Goal: Task Accomplishment & Management: Complete application form

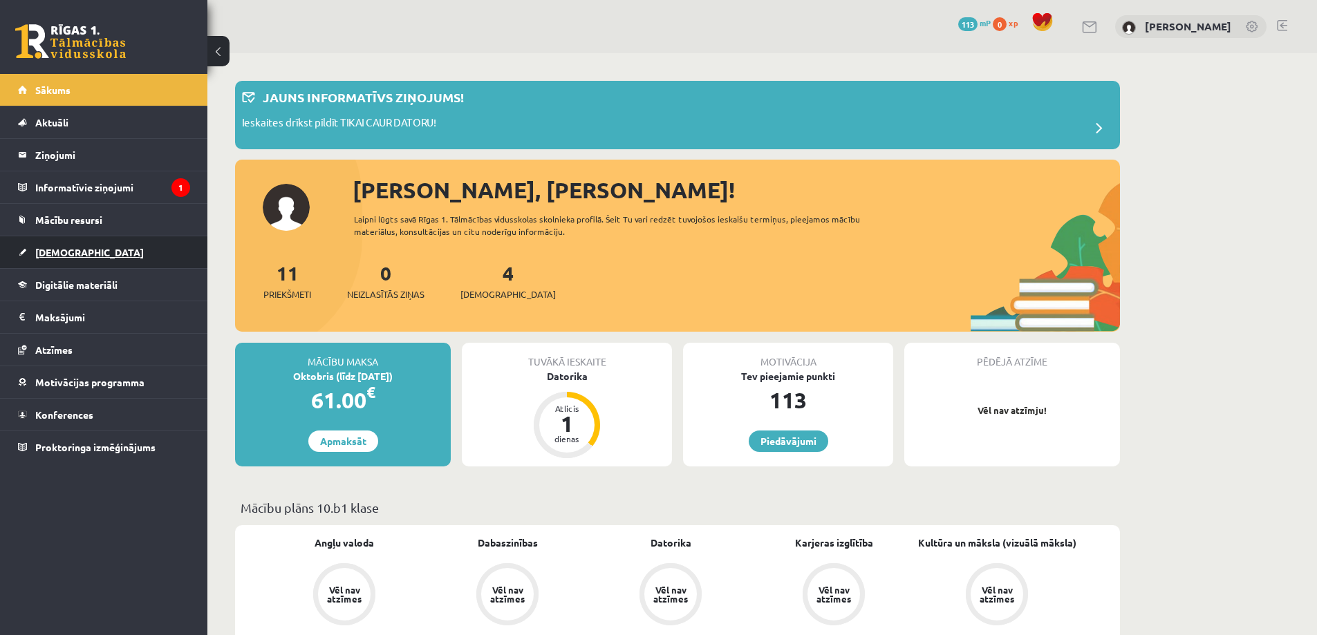
click at [66, 250] on span "[DEMOGRAPHIC_DATA]" at bounding box center [89, 252] width 109 height 12
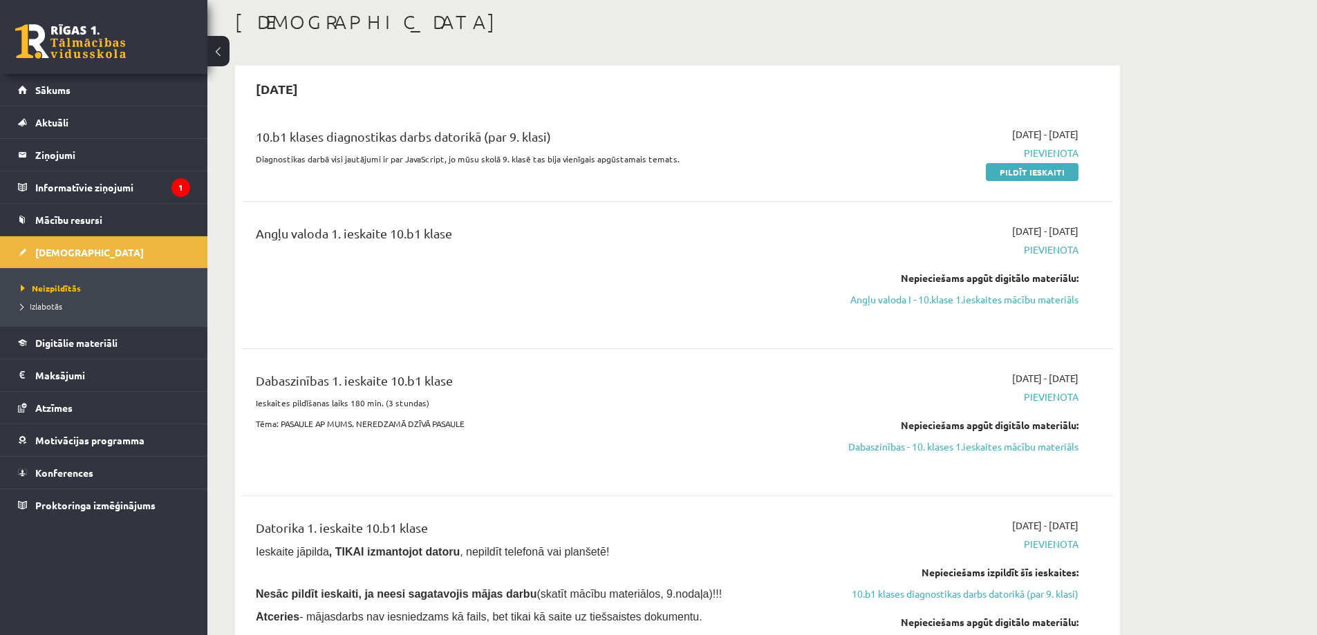
scroll to position [69, 0]
click at [1031, 172] on link "Pildīt ieskaiti" at bounding box center [1032, 174] width 93 height 18
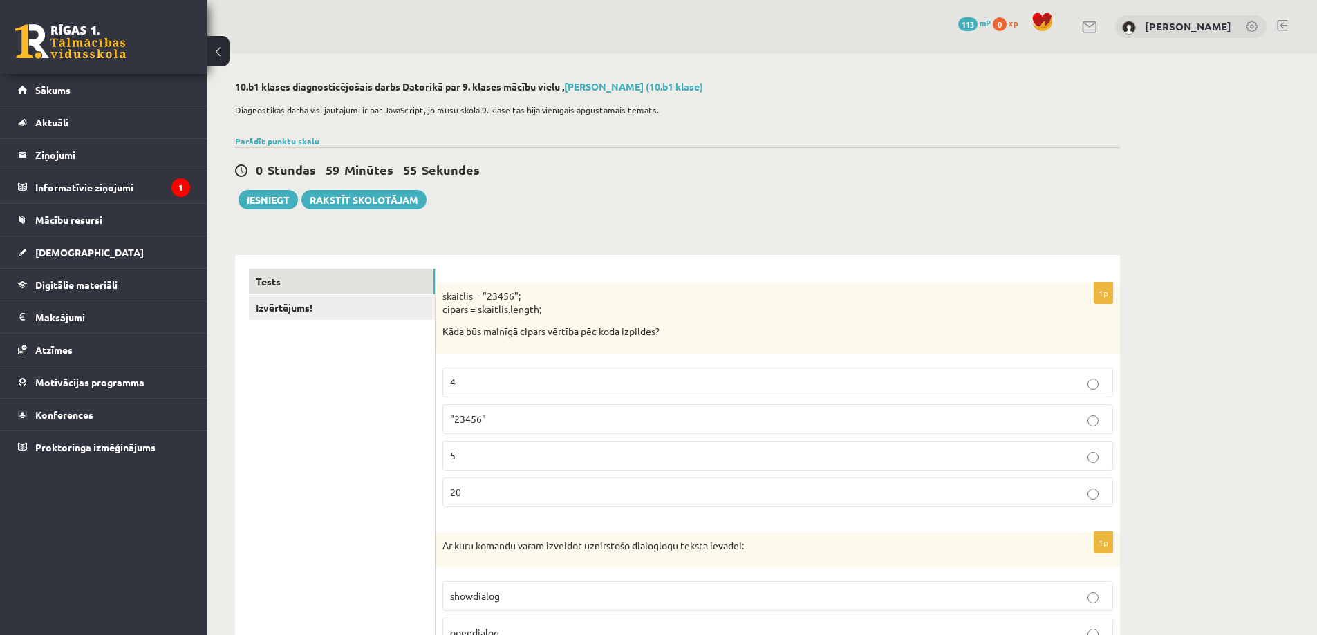
scroll to position [69, 0]
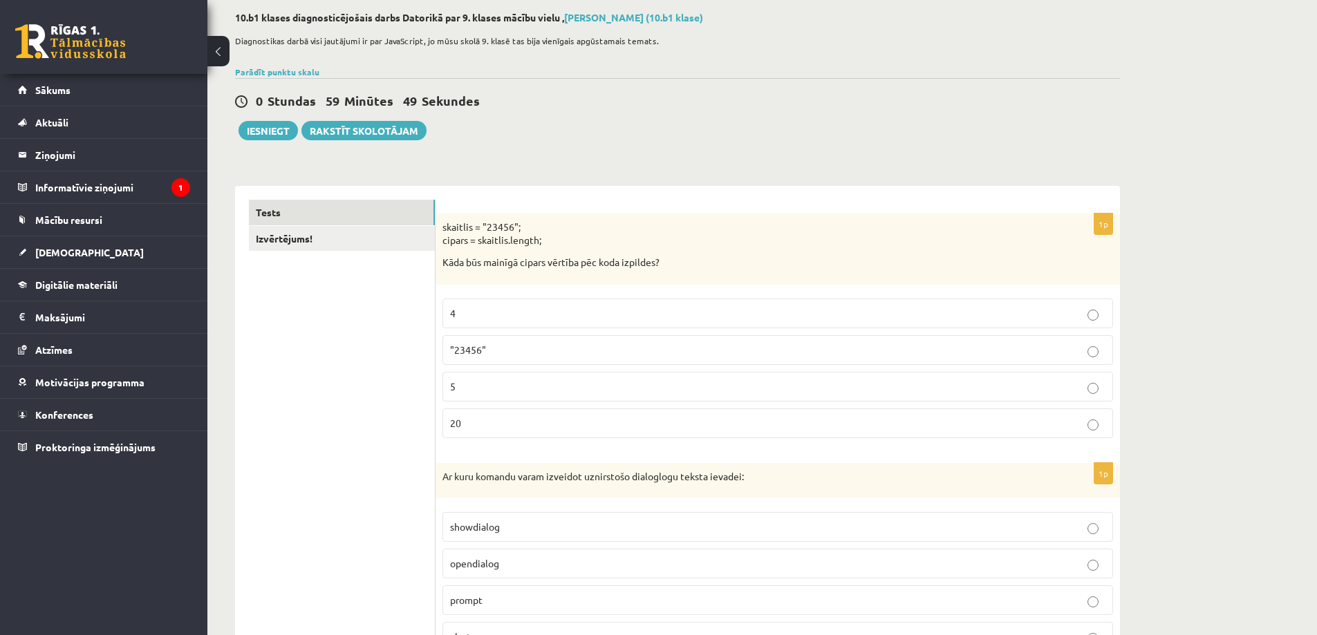
click at [536, 429] on p "20" at bounding box center [777, 423] width 655 height 15
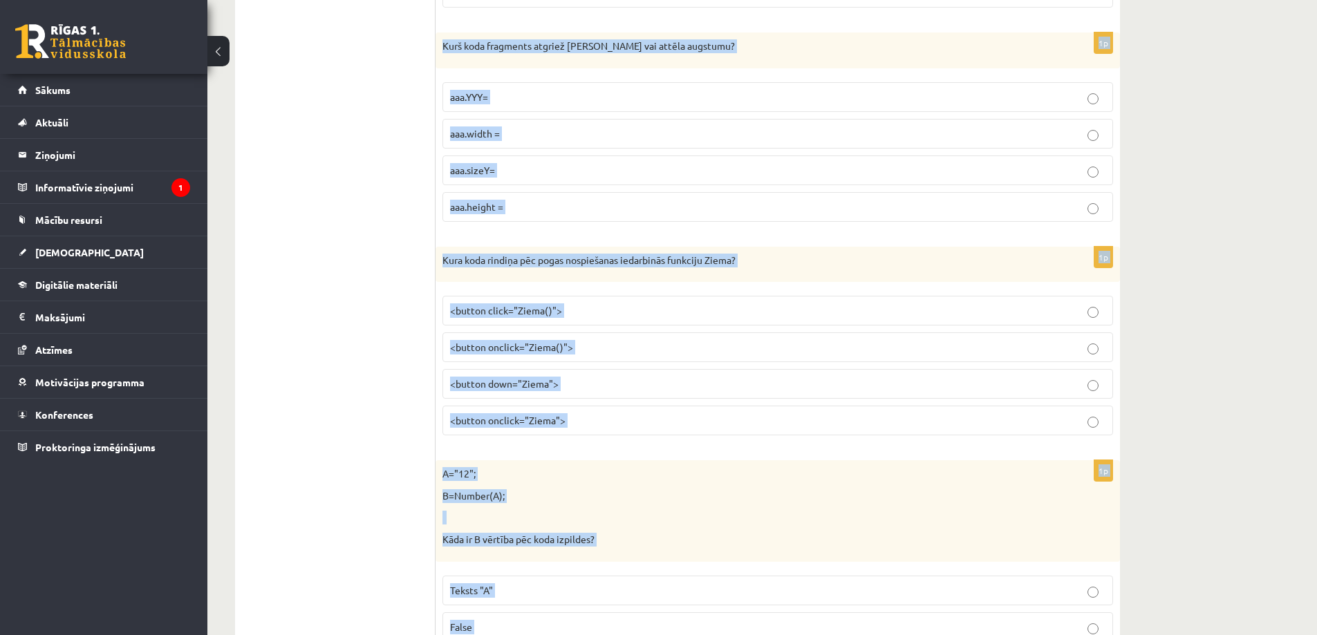
scroll to position [6879, 0]
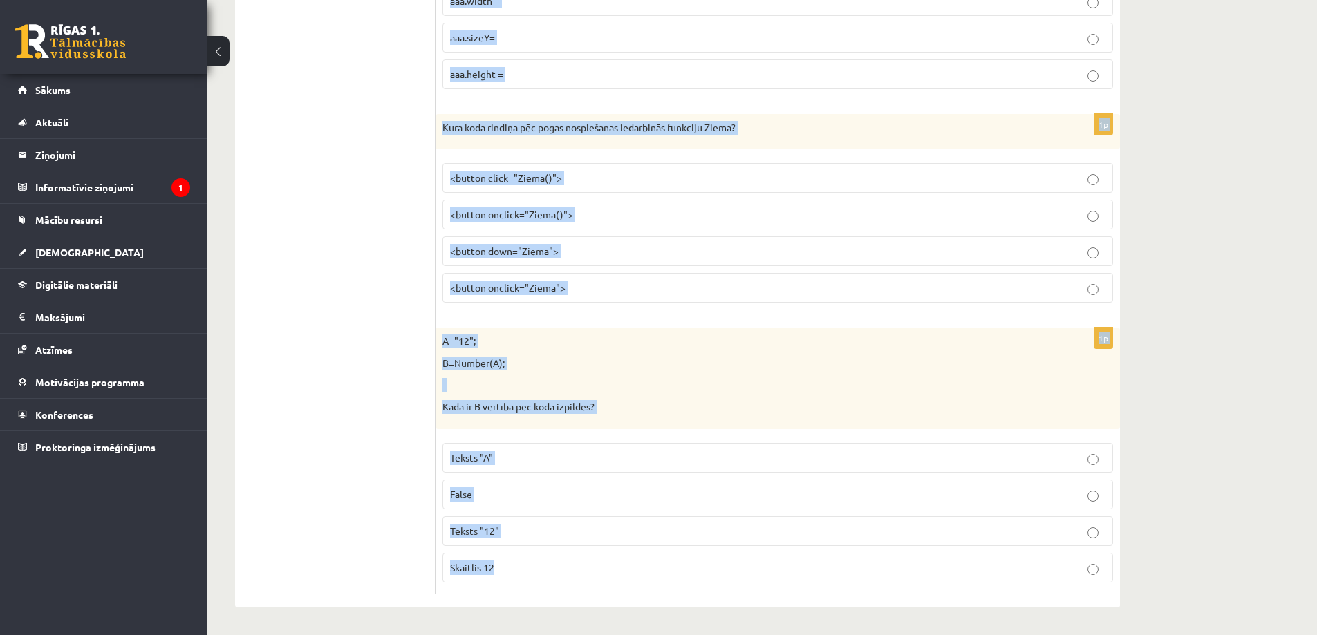
drag, startPoint x: 443, startPoint y: 267, endPoint x: 959, endPoint y: 661, distance: 649.5
copy form "Ar kuru komandu varam izveidot uznirstošo dialoglogu teksta ievadei: showdialog…"
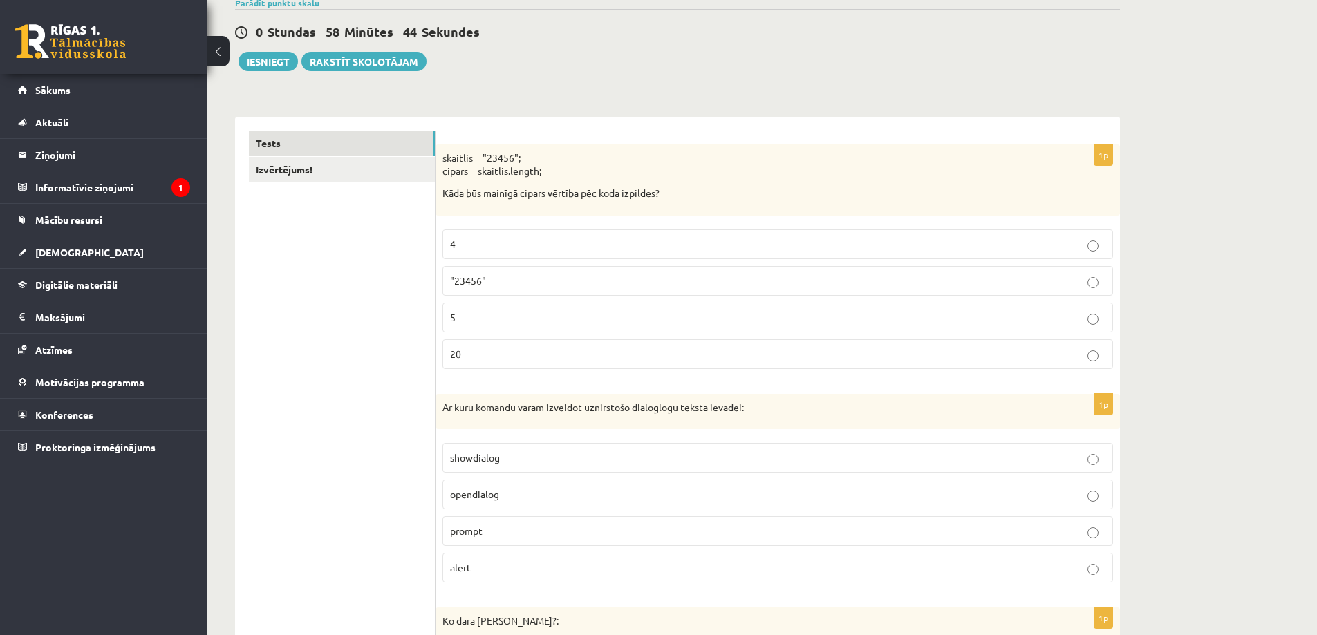
scroll to position [276, 0]
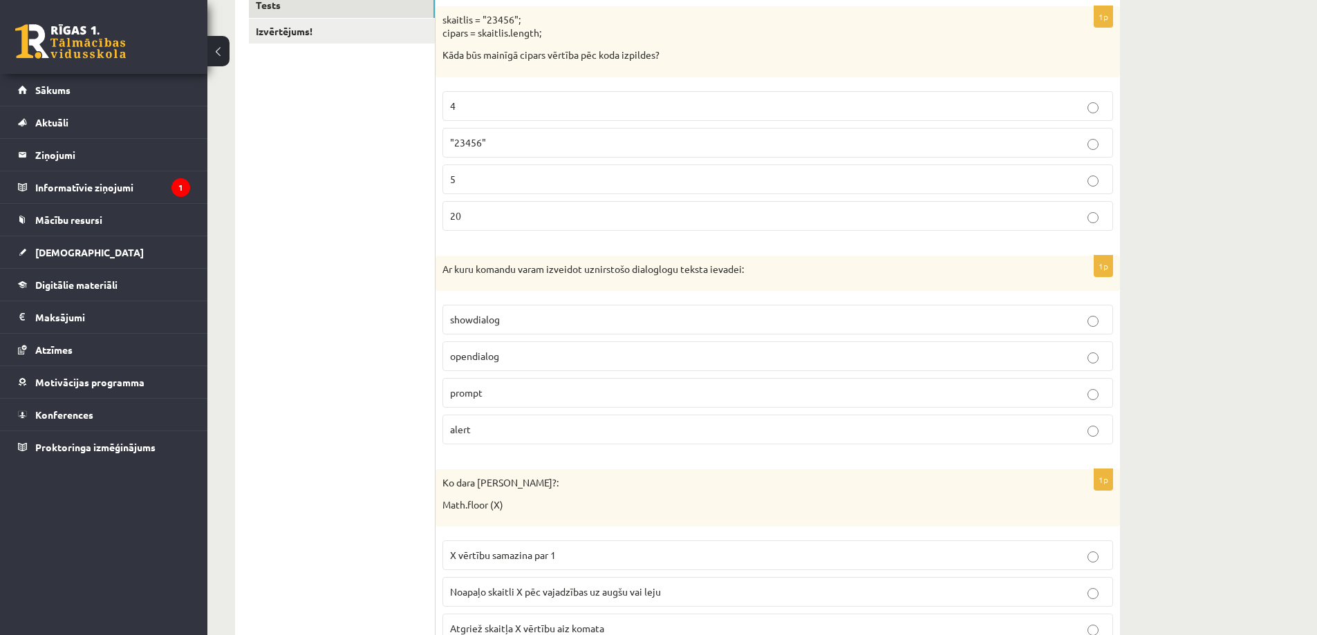
click at [1084, 395] on p "prompt" at bounding box center [777, 393] width 655 height 15
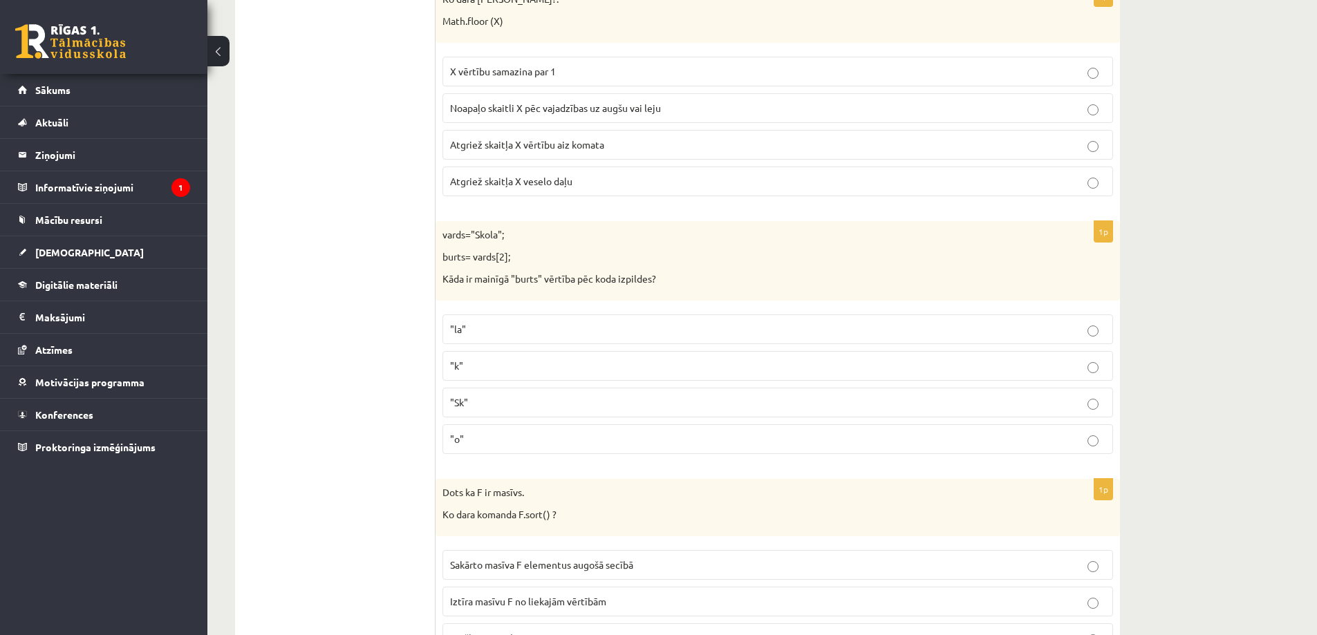
scroll to position [391, 0]
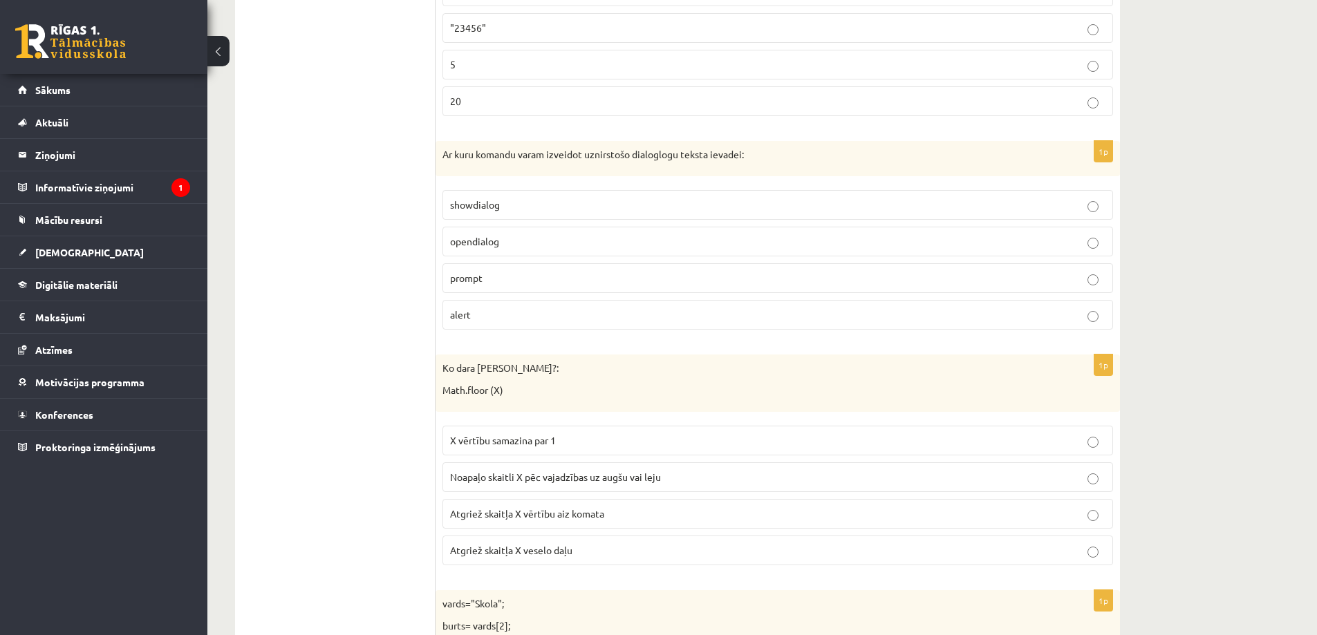
click at [1087, 279] on p "prompt" at bounding box center [777, 278] width 655 height 15
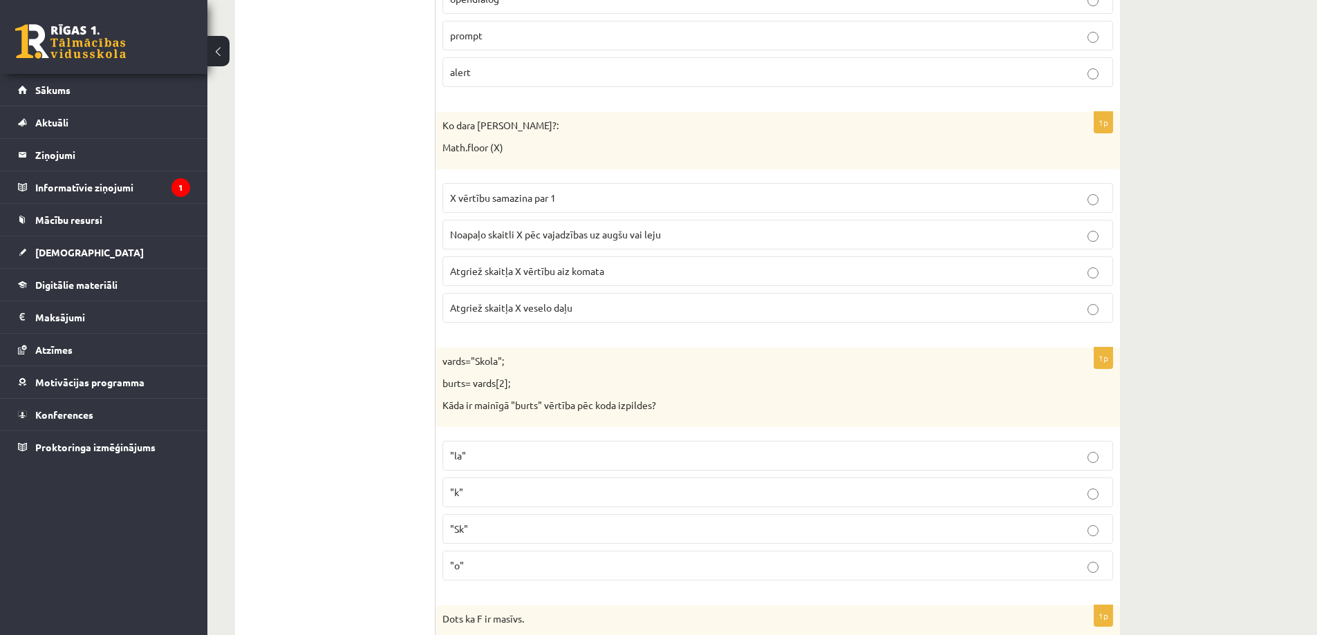
scroll to position [668, 0]
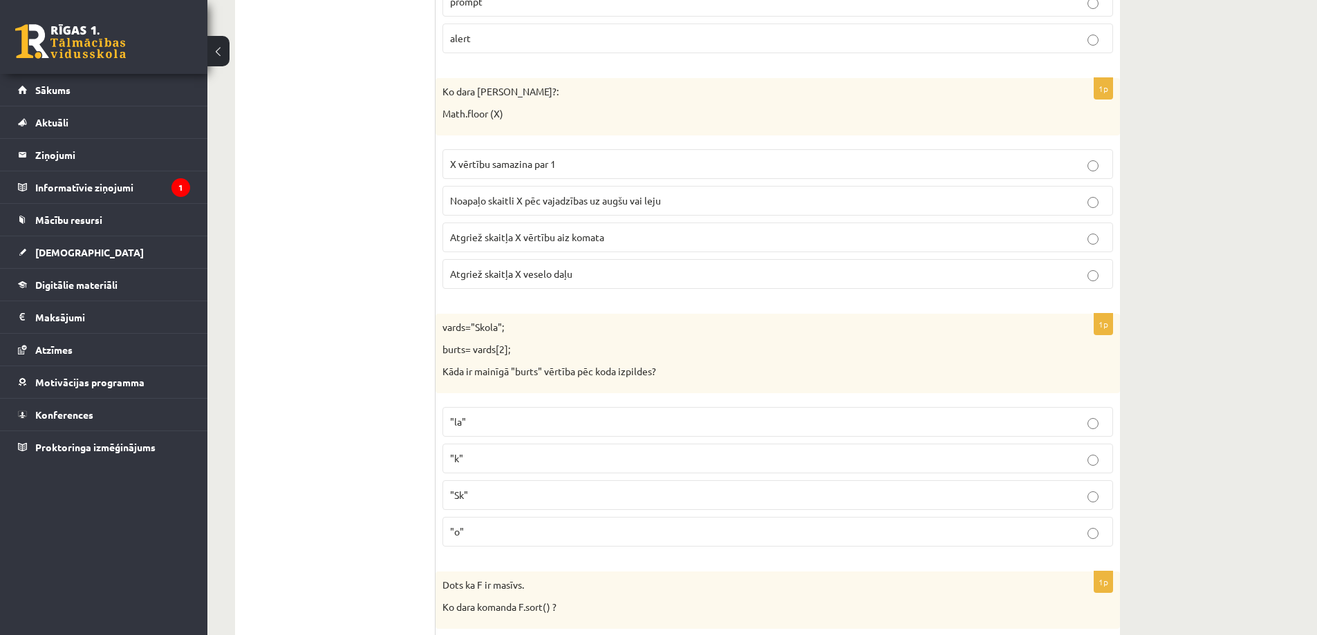
click at [626, 274] on p "Atgriež skaitļa X veselo daļu" at bounding box center [777, 274] width 655 height 15
click at [569, 536] on p ""o"" at bounding box center [777, 532] width 655 height 15
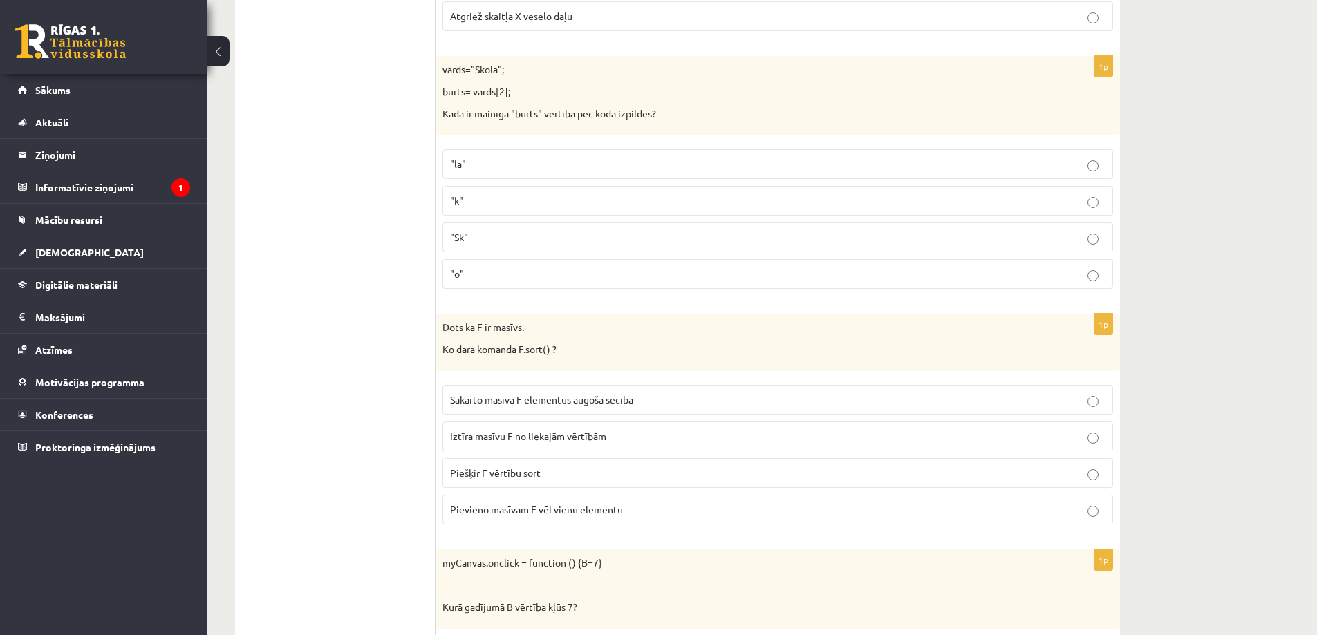
scroll to position [944, 0]
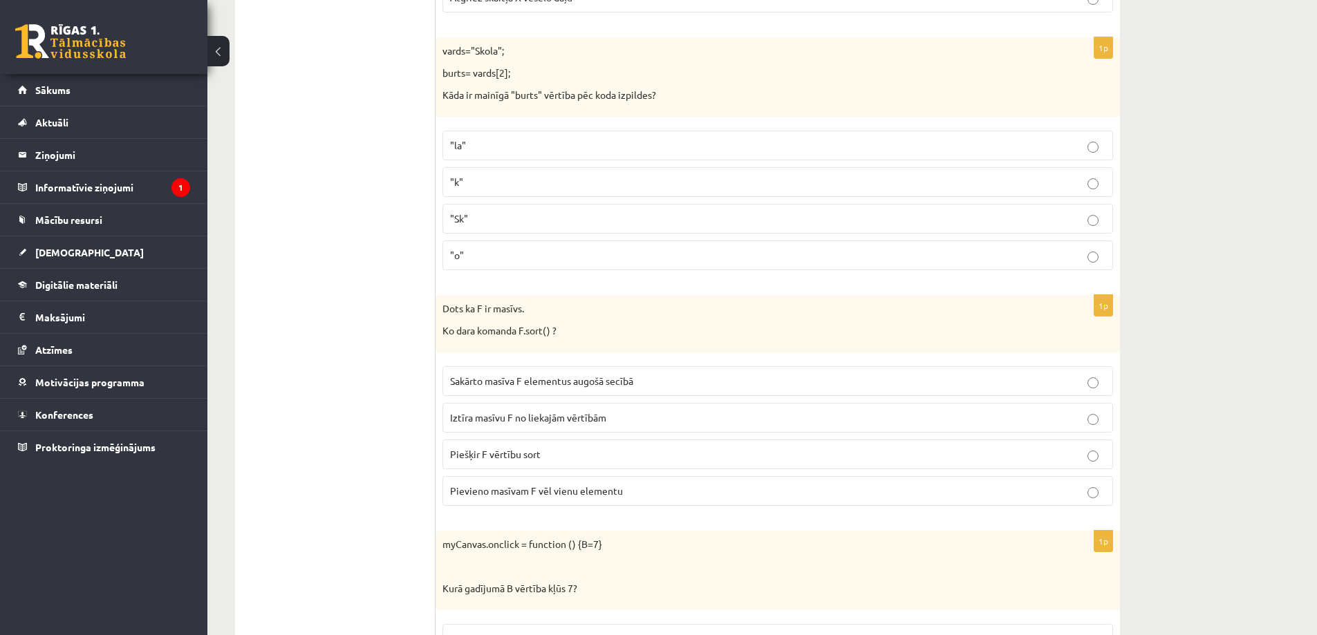
click at [703, 379] on p "Sakārto masīva F elementus augošā secībā" at bounding box center [777, 381] width 655 height 15
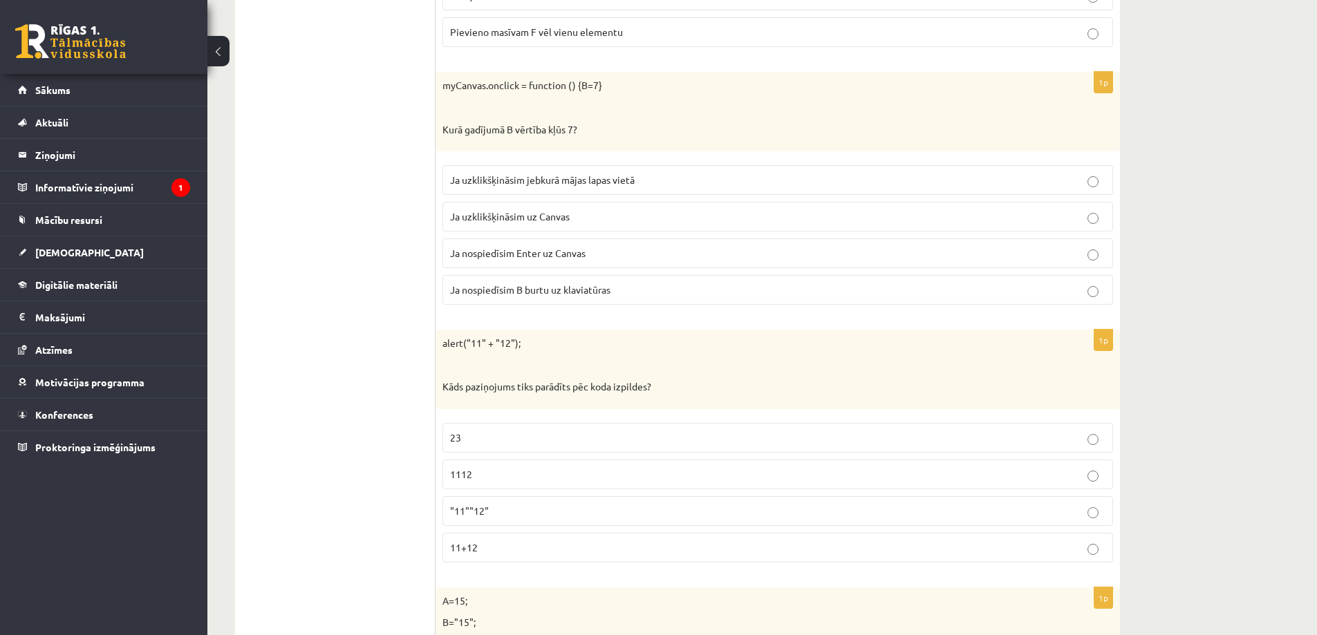
scroll to position [1428, 0]
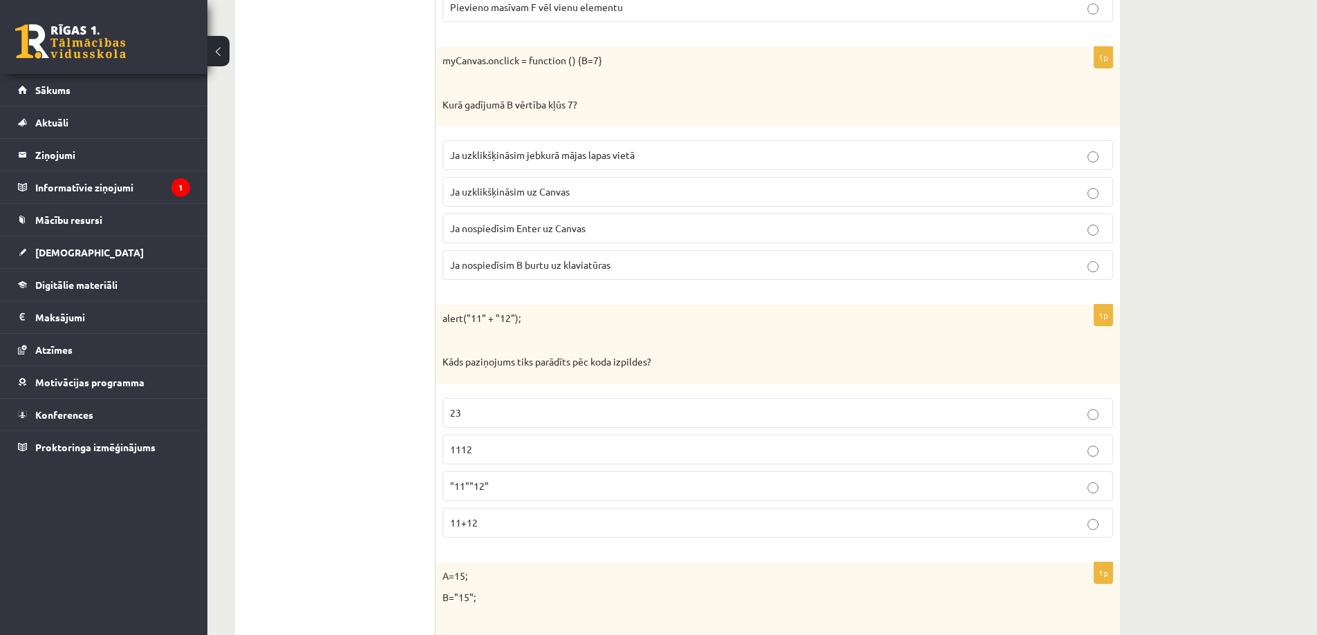
click at [520, 454] on p "1112" at bounding box center [777, 449] width 655 height 15
click at [506, 191] on span "Ja uzklikšķināsim uz Canvas" at bounding box center [510, 191] width 120 height 12
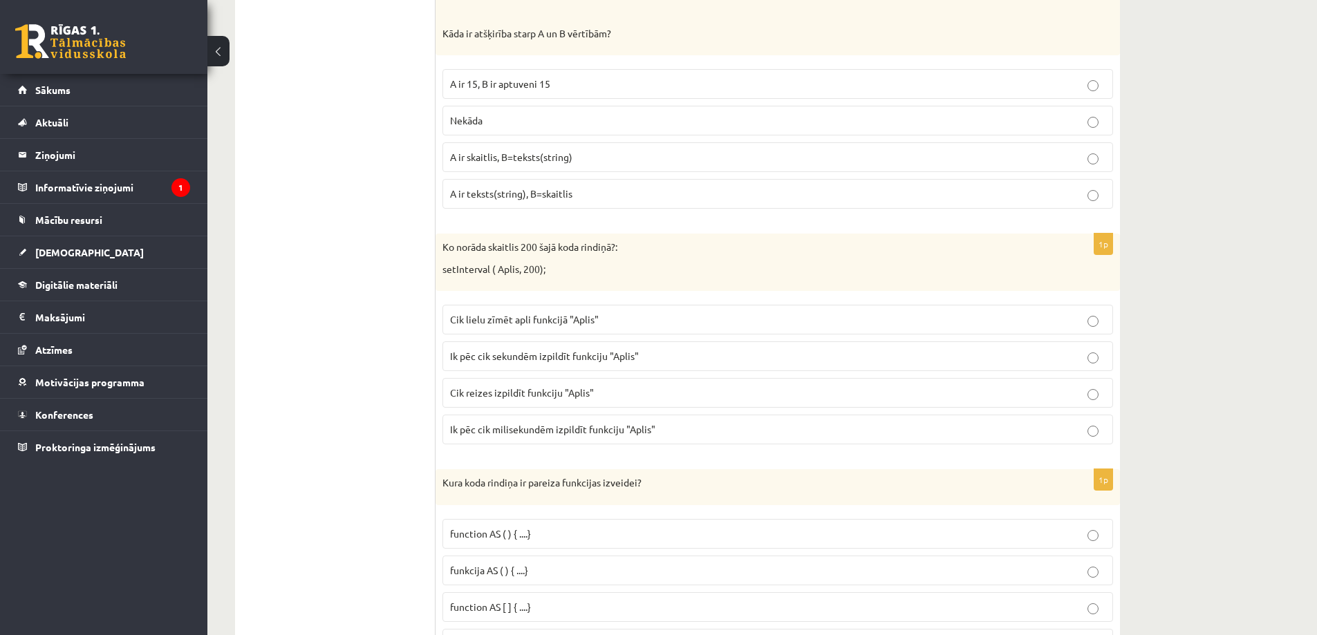
scroll to position [2054, 0]
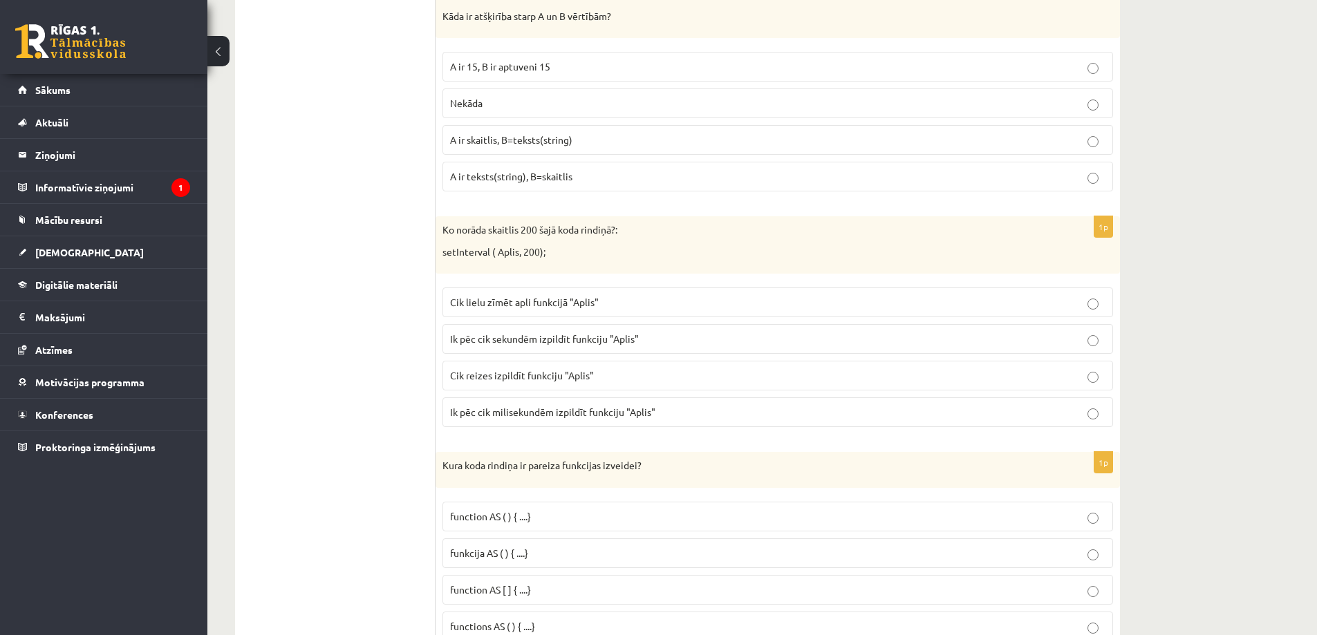
click at [661, 129] on label "A ir skaitlis, B=teksts(string)" at bounding box center [777, 140] width 670 height 30
click at [542, 341] on span "Ik pēc cik sekundēm izpildīt funkciju "Aplis"" at bounding box center [544, 338] width 189 height 12
click at [653, 418] on p "Ik pēc cik milisekundēm izpildīt funkciju "Aplis"" at bounding box center [777, 412] width 655 height 15
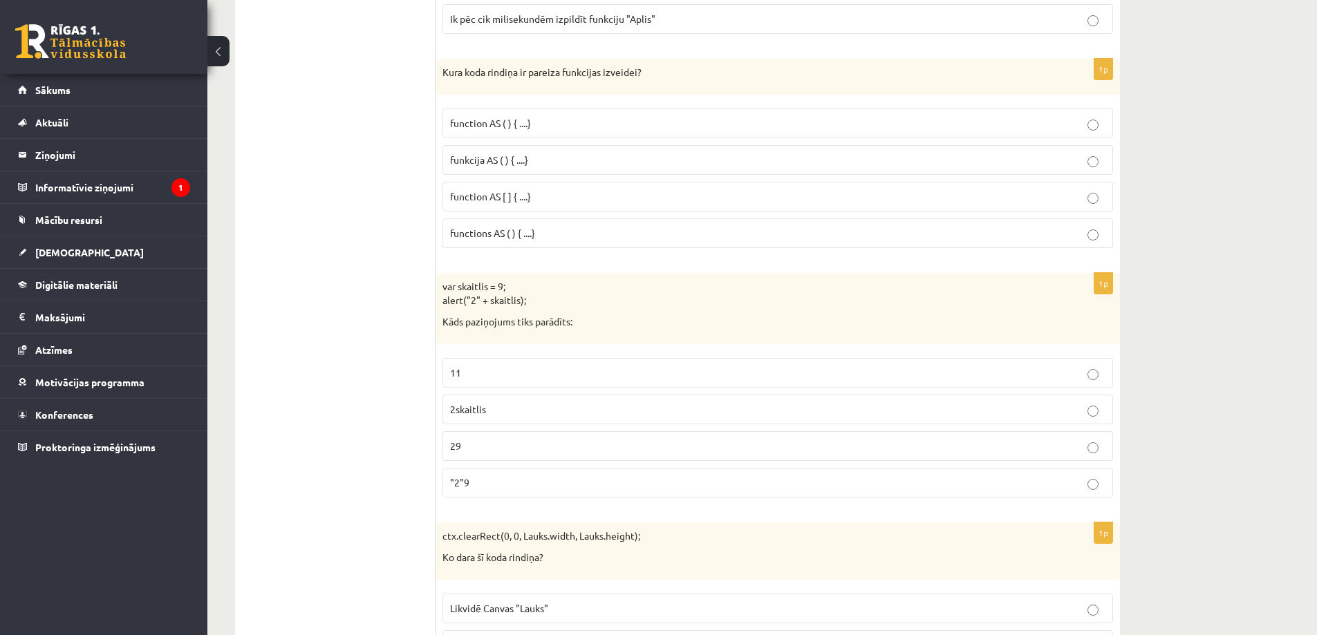
scroll to position [2468, 0]
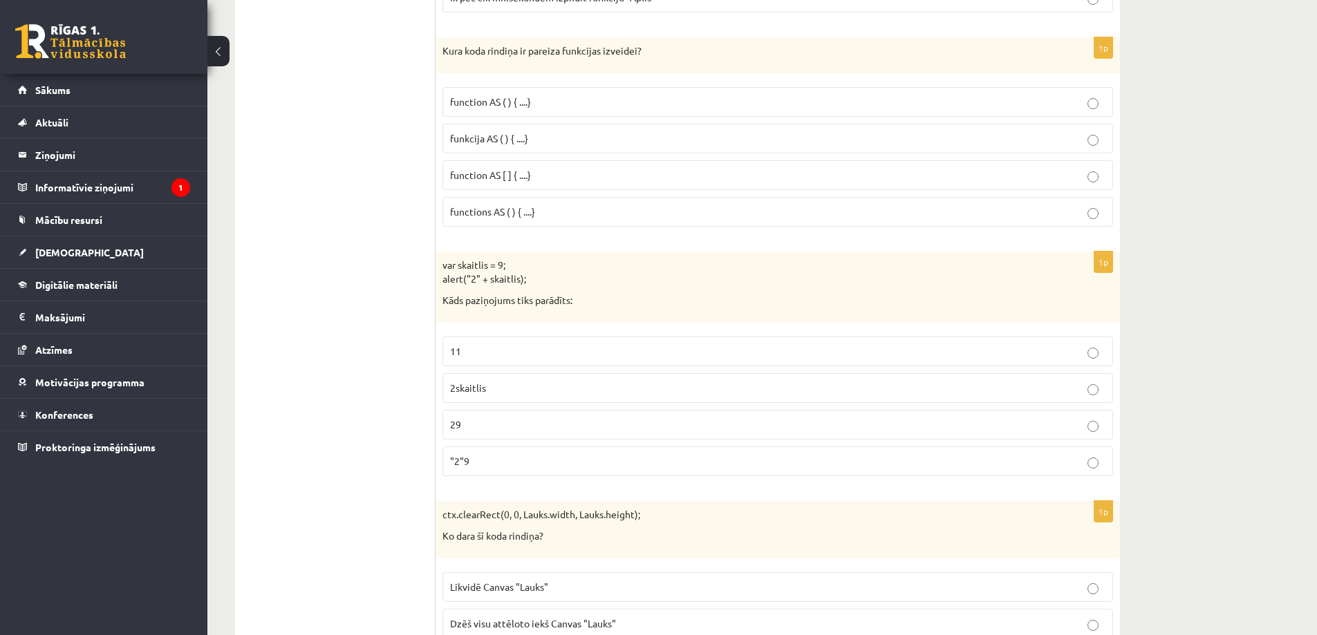
click at [976, 417] on p "29" at bounding box center [777, 424] width 655 height 15
click at [899, 125] on label "funkcija AS ( ) { ....}" at bounding box center [777, 139] width 670 height 30
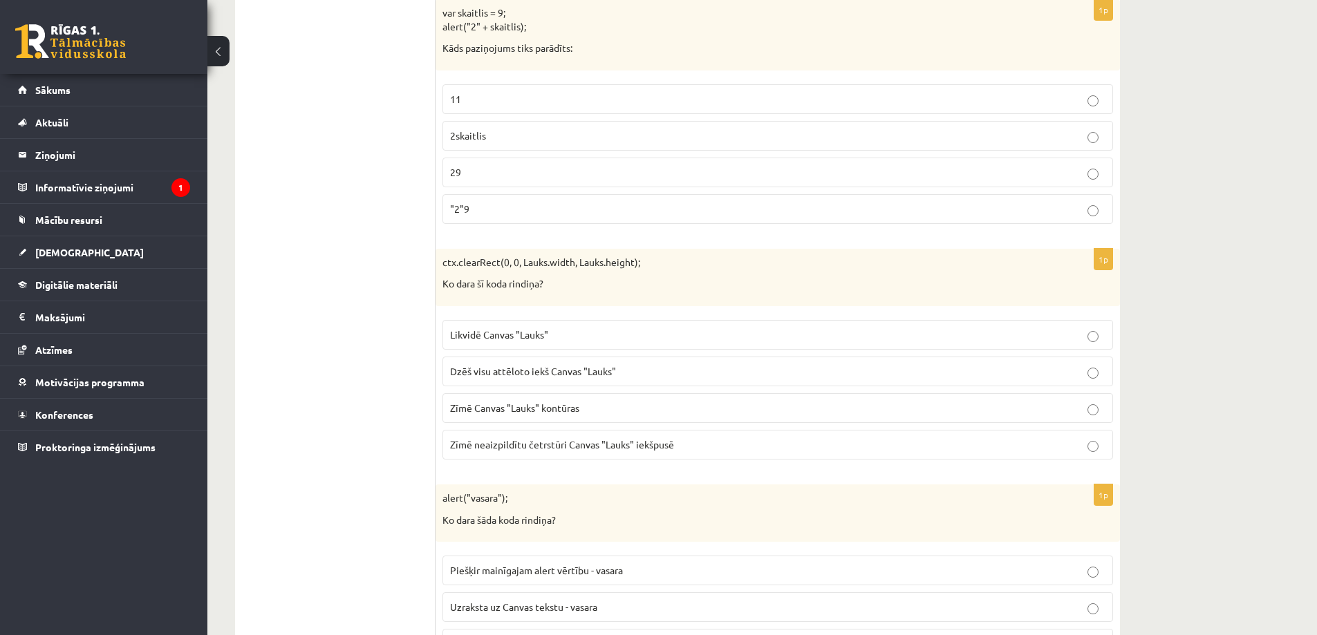
scroll to position [2745, 0]
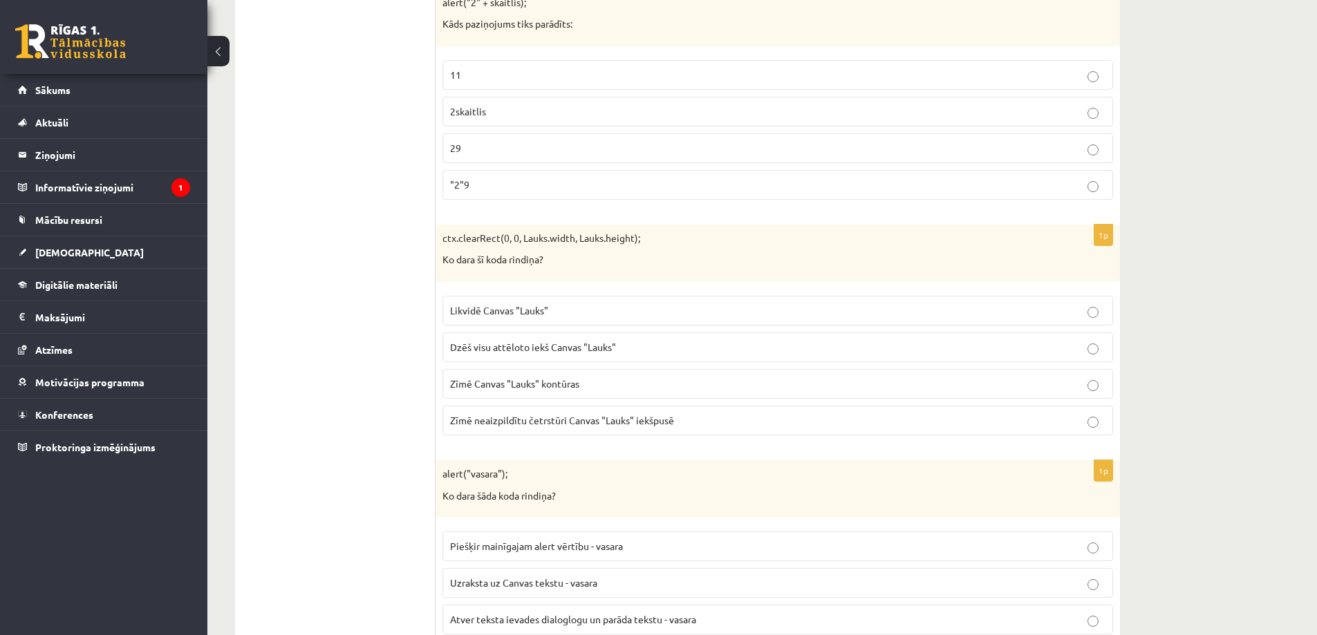
click at [807, 341] on p "Dzēš visu attēloto iekš Canvas "Lauks"" at bounding box center [777, 347] width 655 height 15
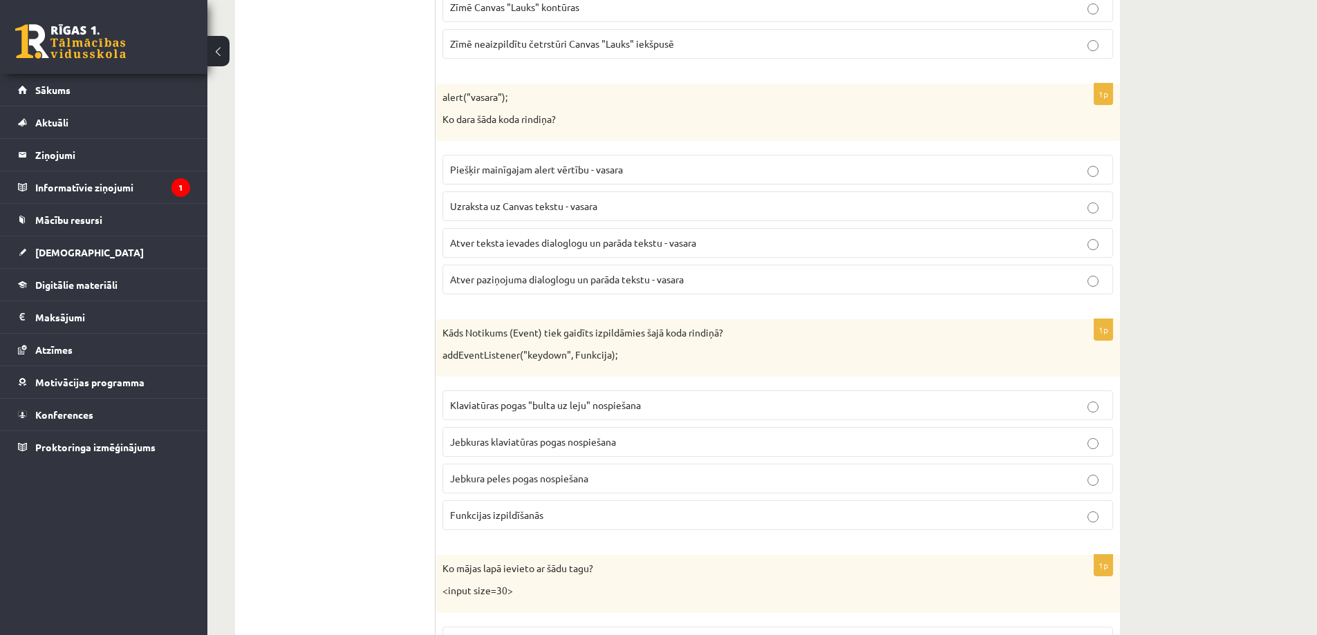
scroll to position [3159, 0]
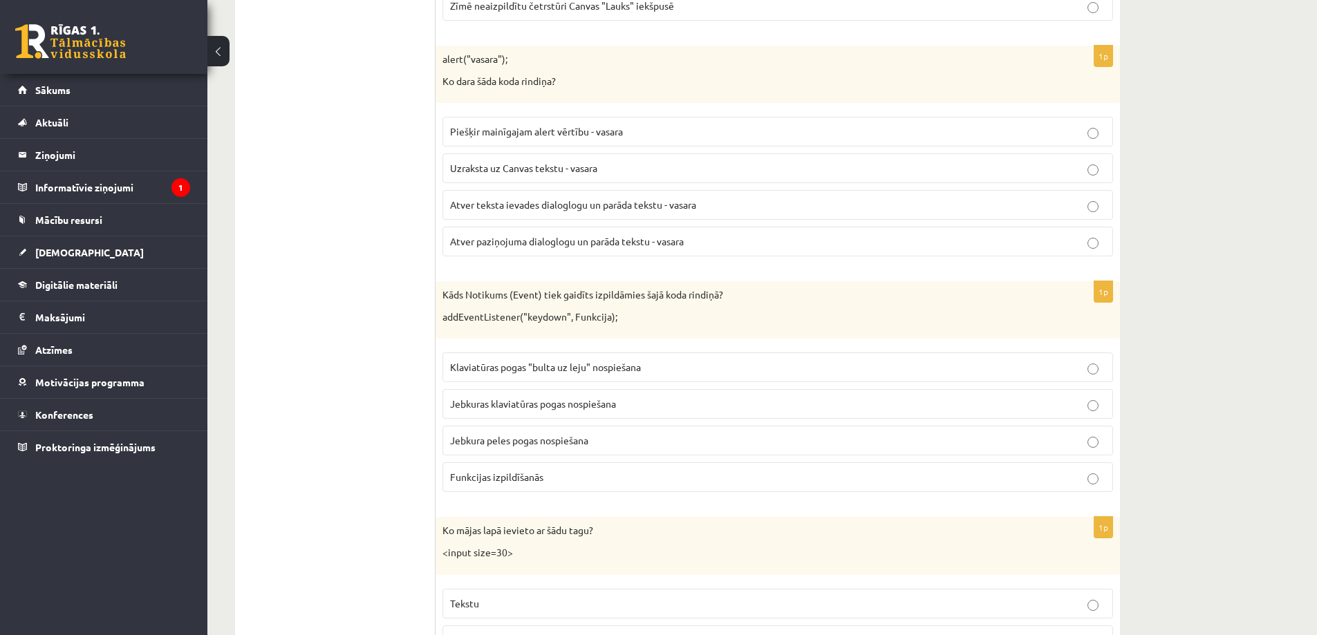
click at [819, 153] on fieldset "Piešķir mainīgajam alert vērtību - vasara Uzraksta uz Canvas tekstu - vasara At…" at bounding box center [777, 185] width 670 height 151
click at [835, 131] on p "Piešķir mainīgajam alert vērtību - vasara" at bounding box center [777, 131] width 655 height 15
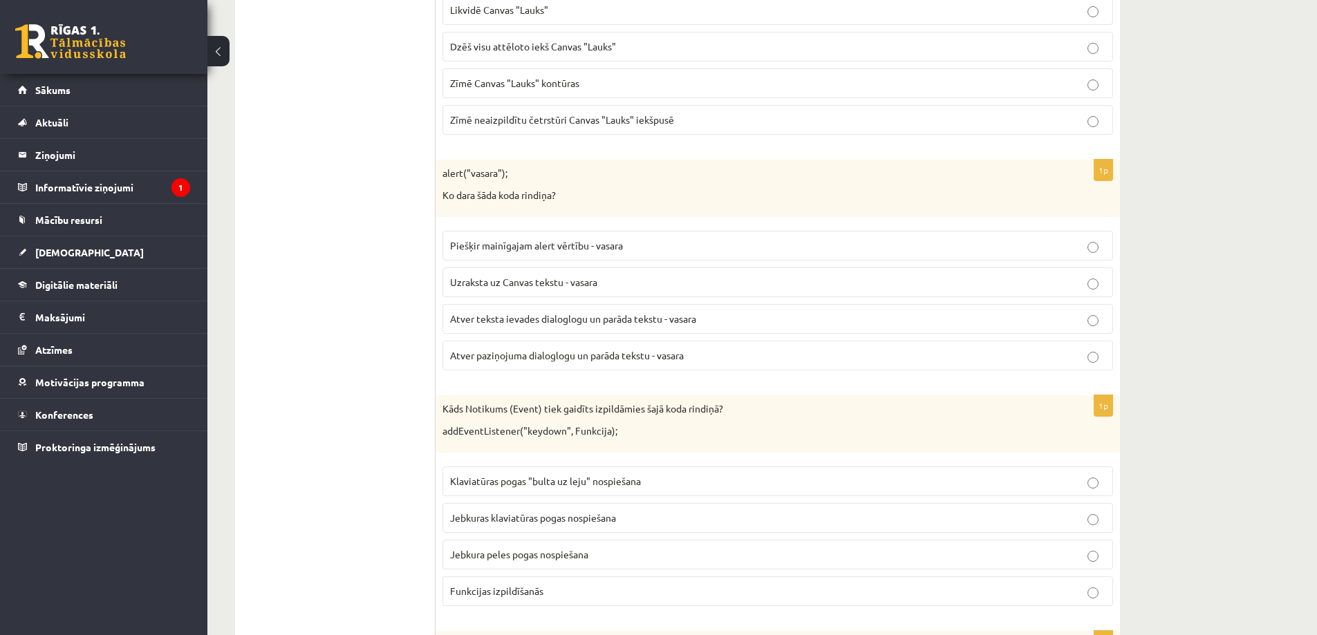
scroll to position [3021, 0]
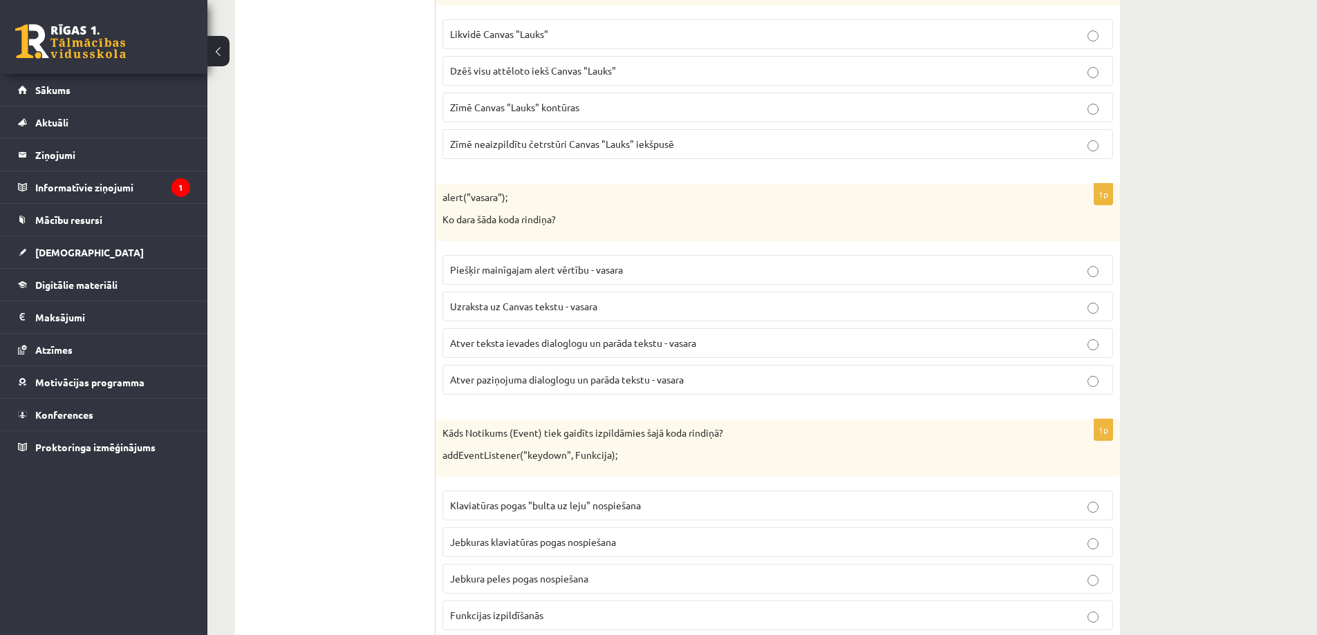
click at [496, 383] on span "Atver paziņojuma dialoglogu un parāda tekstu - vasara" at bounding box center [567, 379] width 234 height 12
click at [527, 547] on span "Jebkuras klaviatūras pogas nospiešana" at bounding box center [533, 542] width 166 height 12
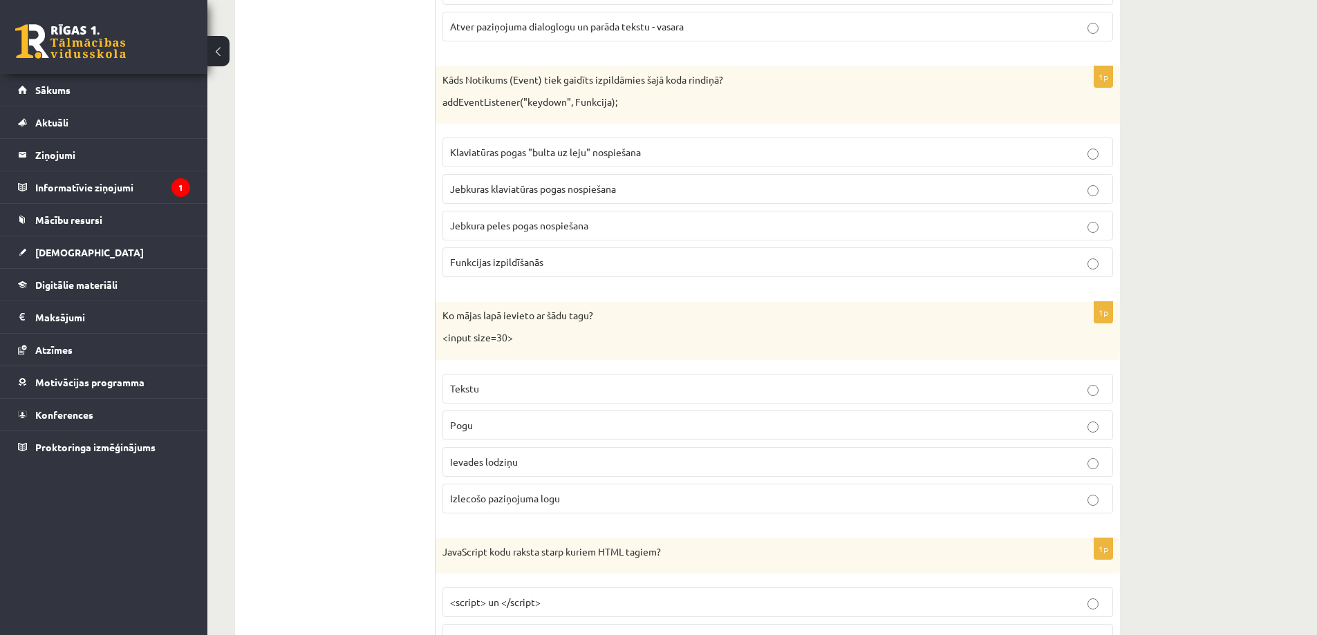
scroll to position [3436, 0]
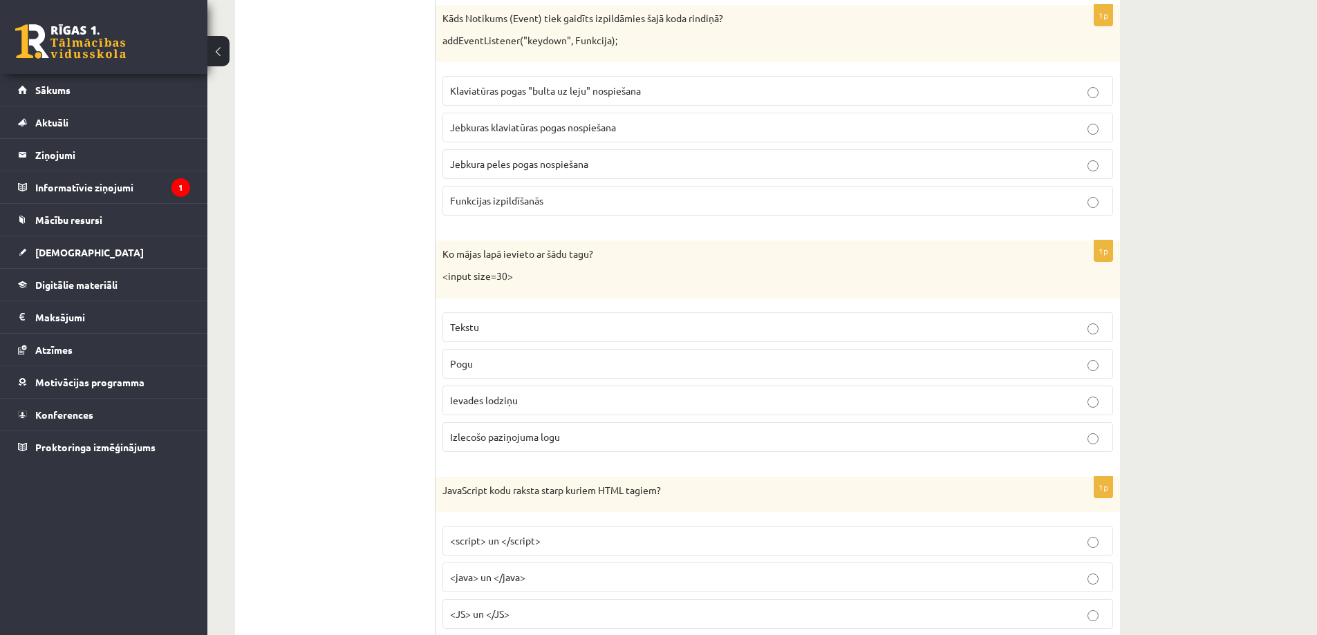
click at [536, 406] on p "Ievades lodziņu" at bounding box center [777, 400] width 655 height 15
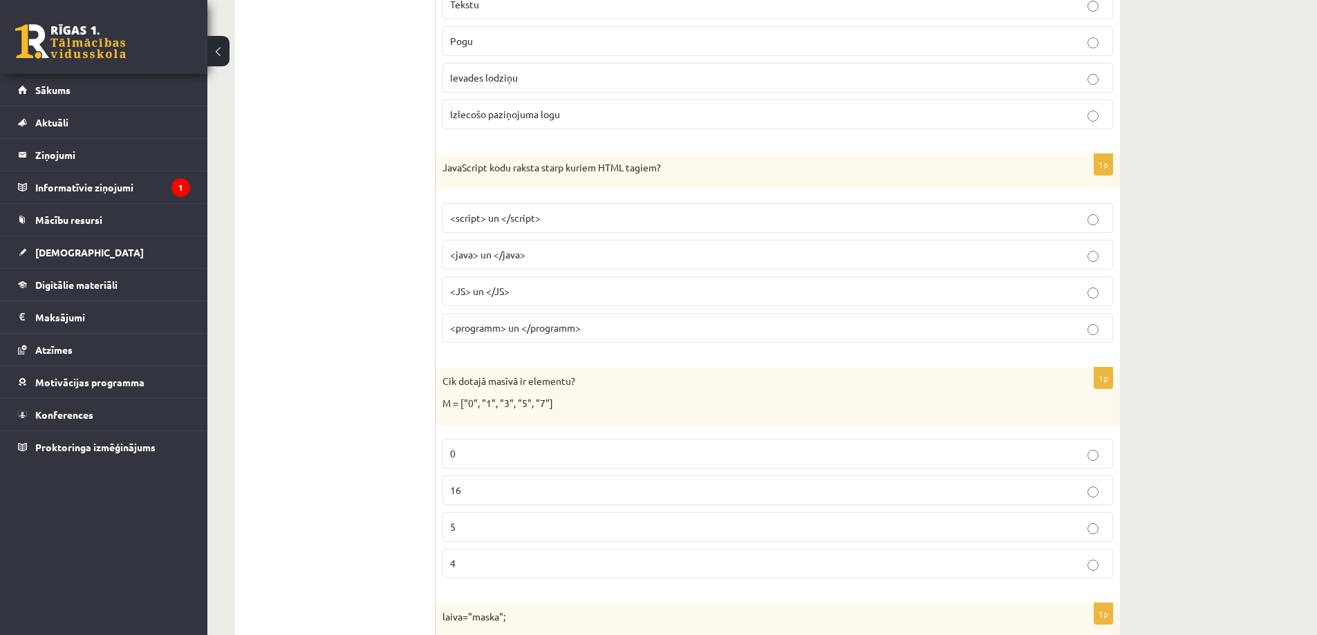
scroll to position [3782, 0]
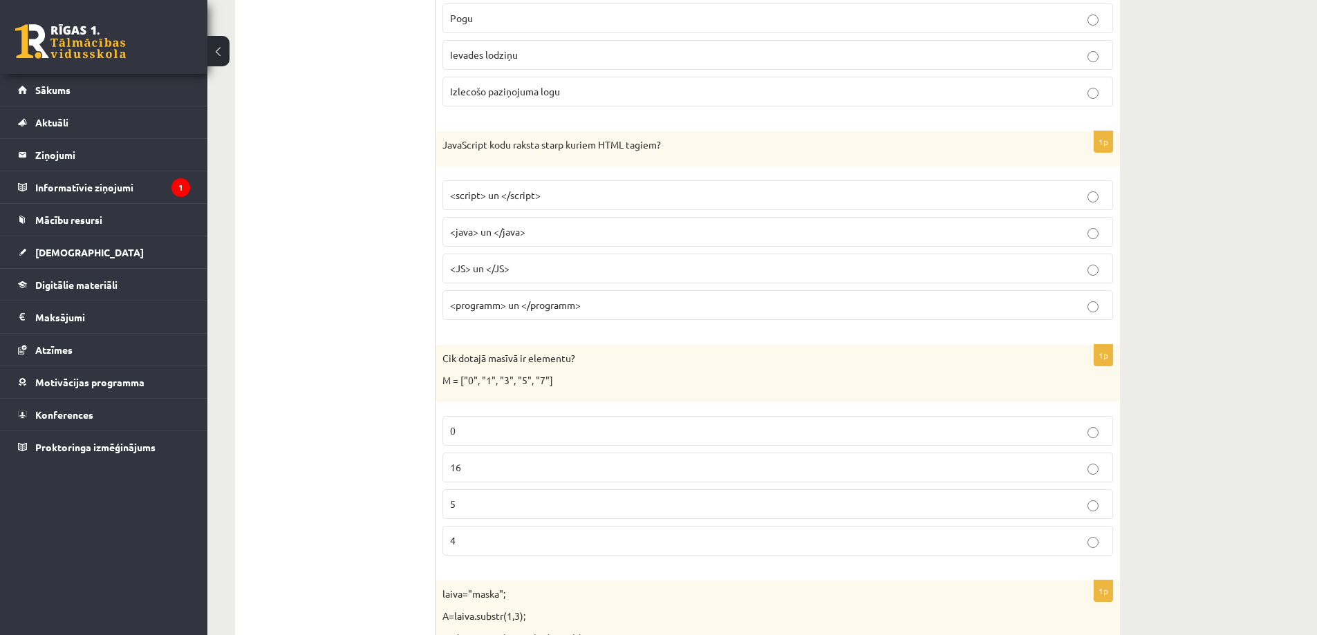
click at [556, 196] on p "<script> un </script>" at bounding box center [777, 195] width 655 height 15
click at [497, 505] on p "5" at bounding box center [777, 504] width 655 height 15
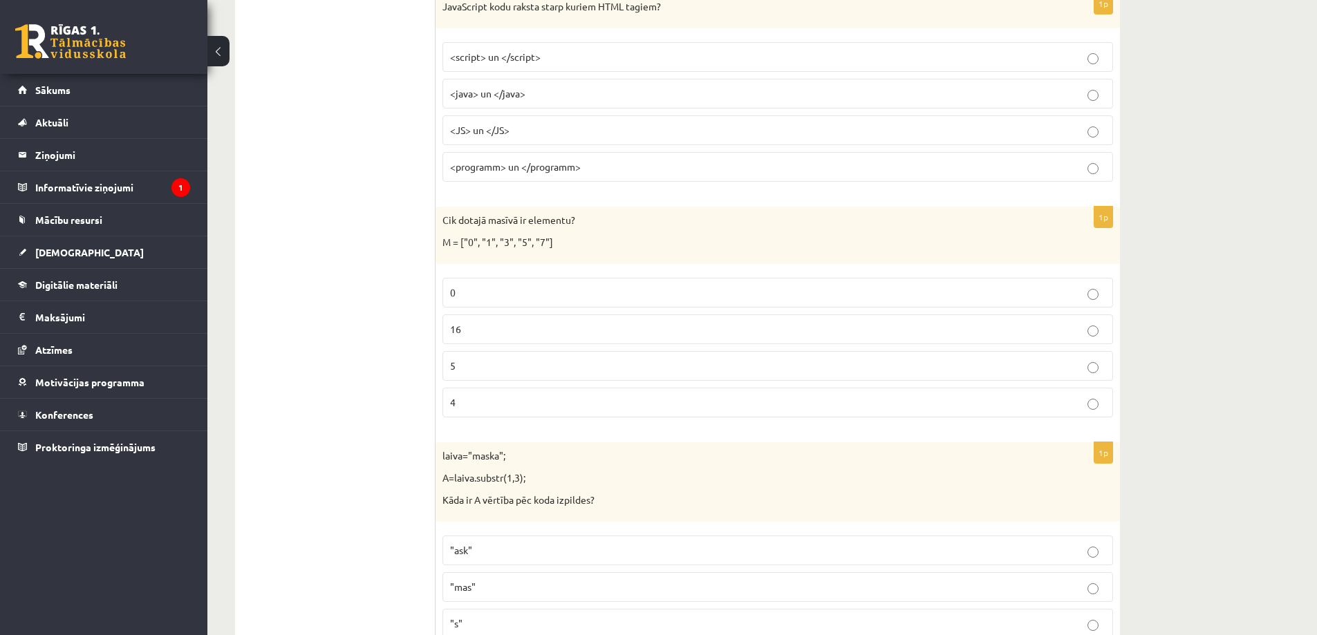
scroll to position [4196, 0]
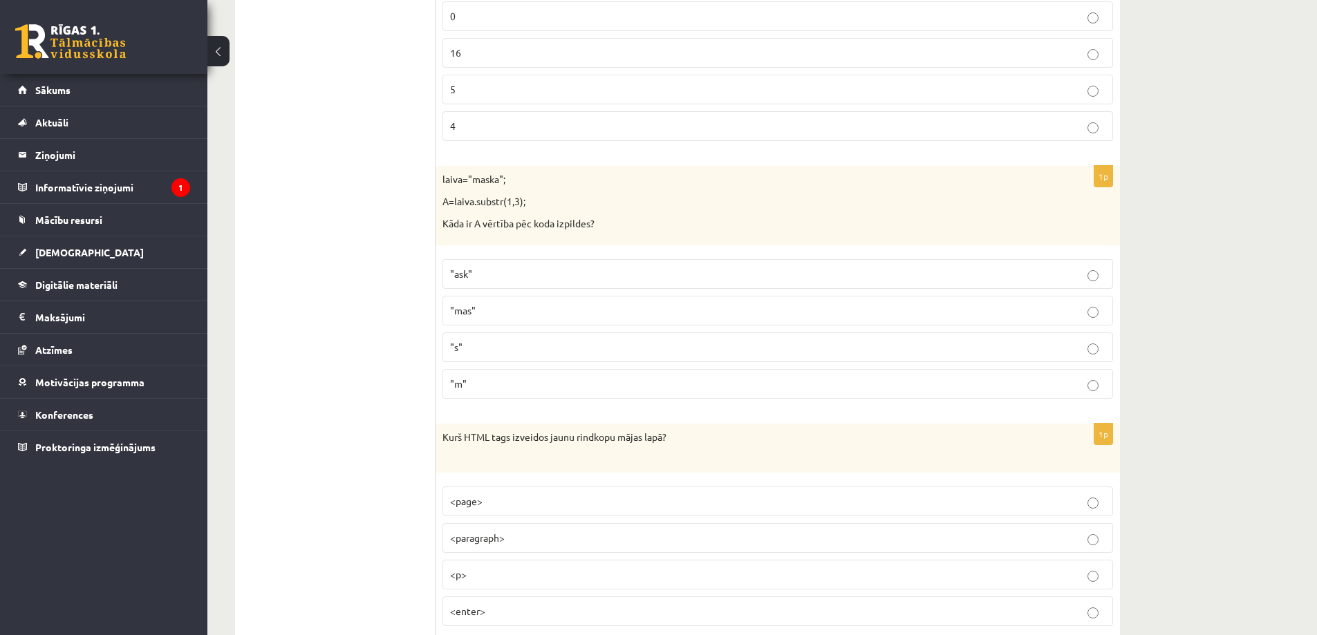
click at [536, 573] on p "<p>" at bounding box center [777, 574] width 655 height 15
click at [518, 275] on p ""ask"" at bounding box center [777, 274] width 655 height 15
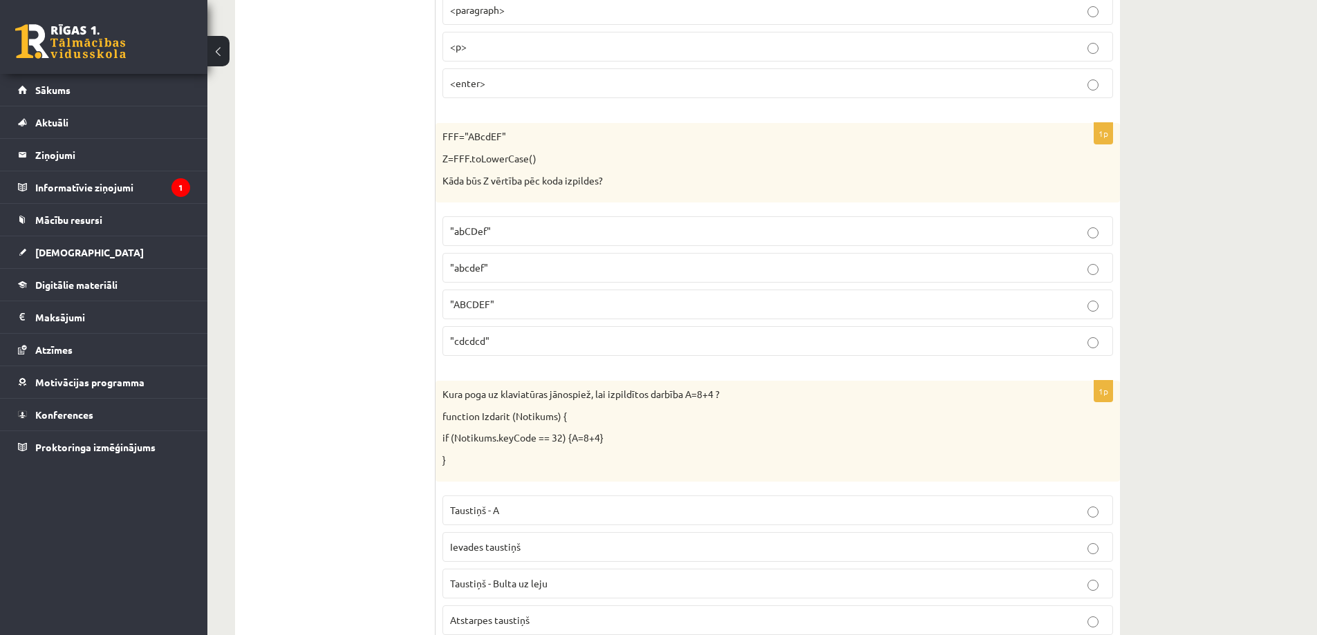
scroll to position [4750, 0]
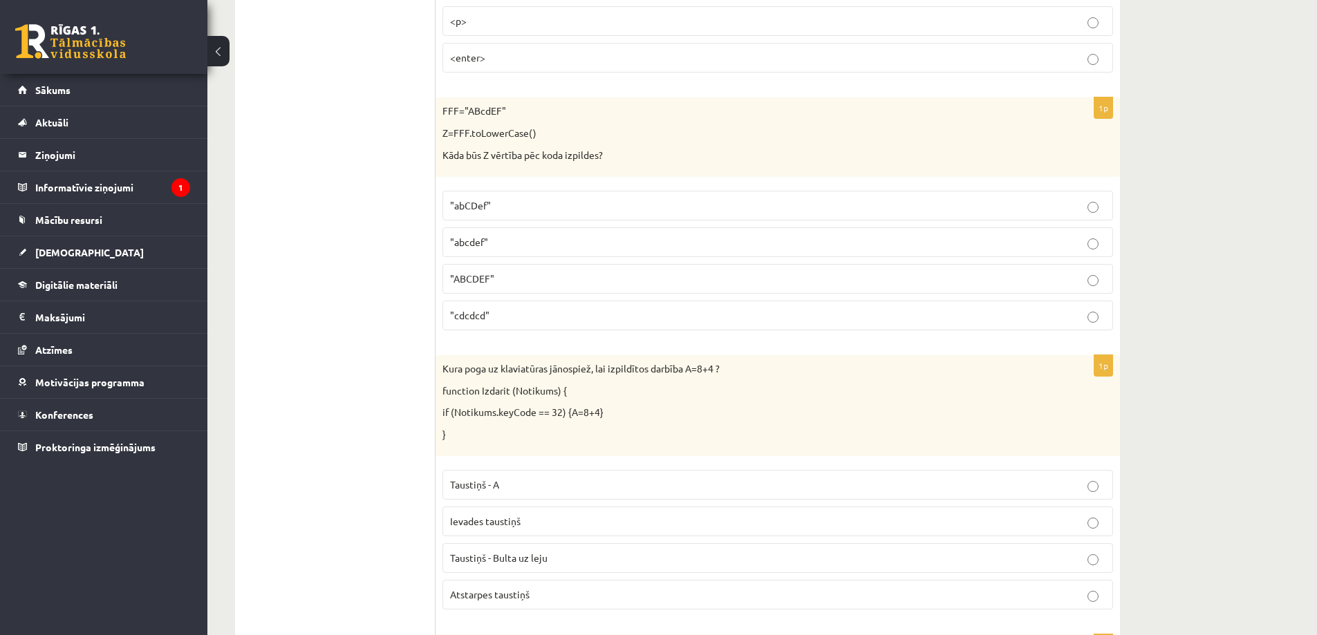
click at [516, 241] on p ""abcdef"" at bounding box center [777, 242] width 655 height 15
click at [514, 591] on span "Atstarpes taustiņš" at bounding box center [489, 594] width 79 height 12
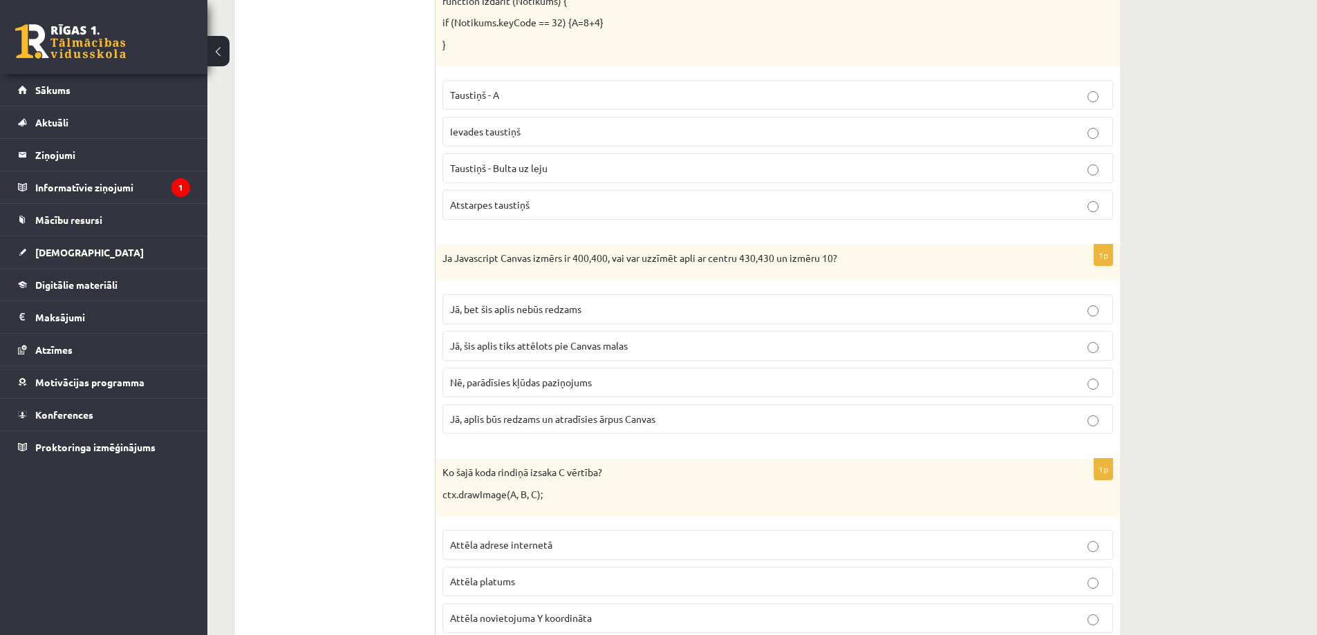
scroll to position [5165, 0]
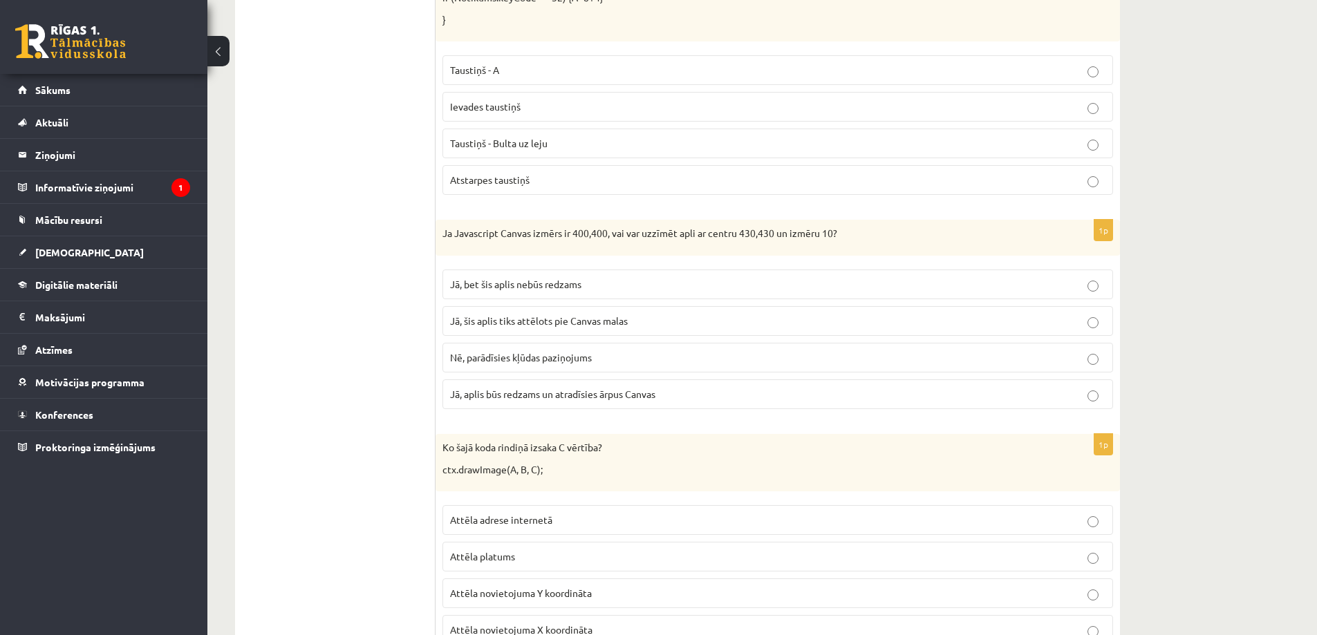
click at [846, 317] on p "Jā, šis aplis tiks attēlots pie Canvas malas" at bounding box center [777, 321] width 655 height 15
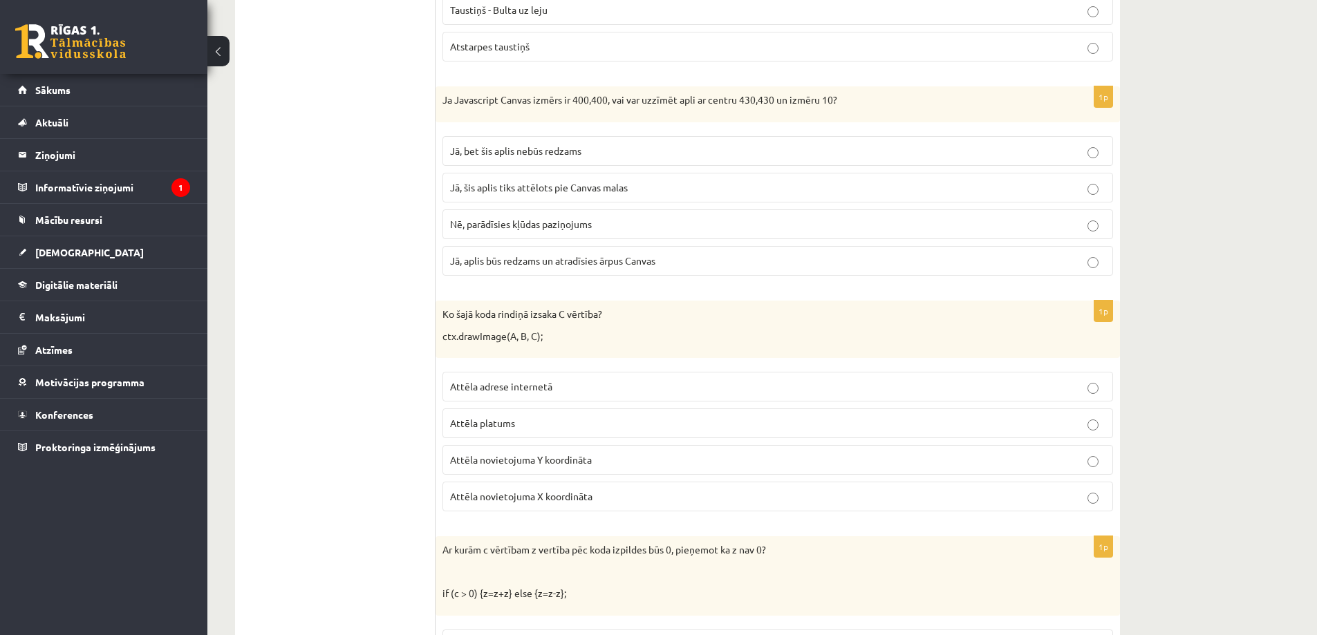
scroll to position [5303, 0]
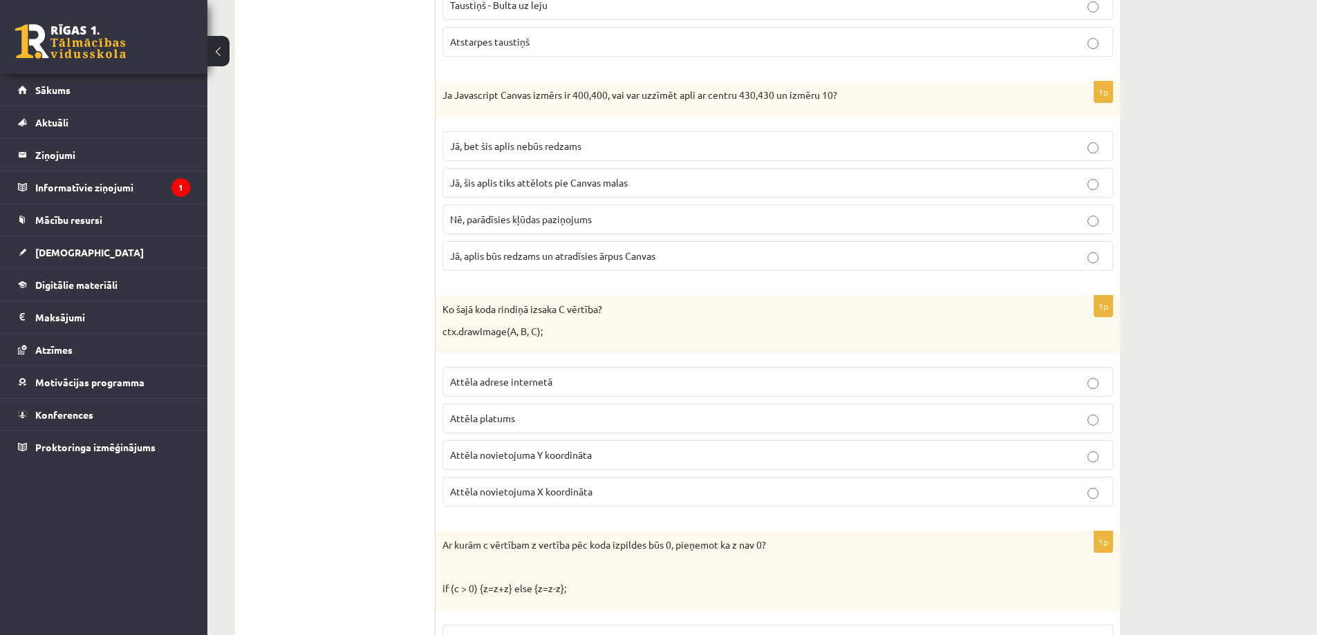
click at [890, 462] on p "Attēla novietojuma Y koordināta" at bounding box center [777, 455] width 655 height 15
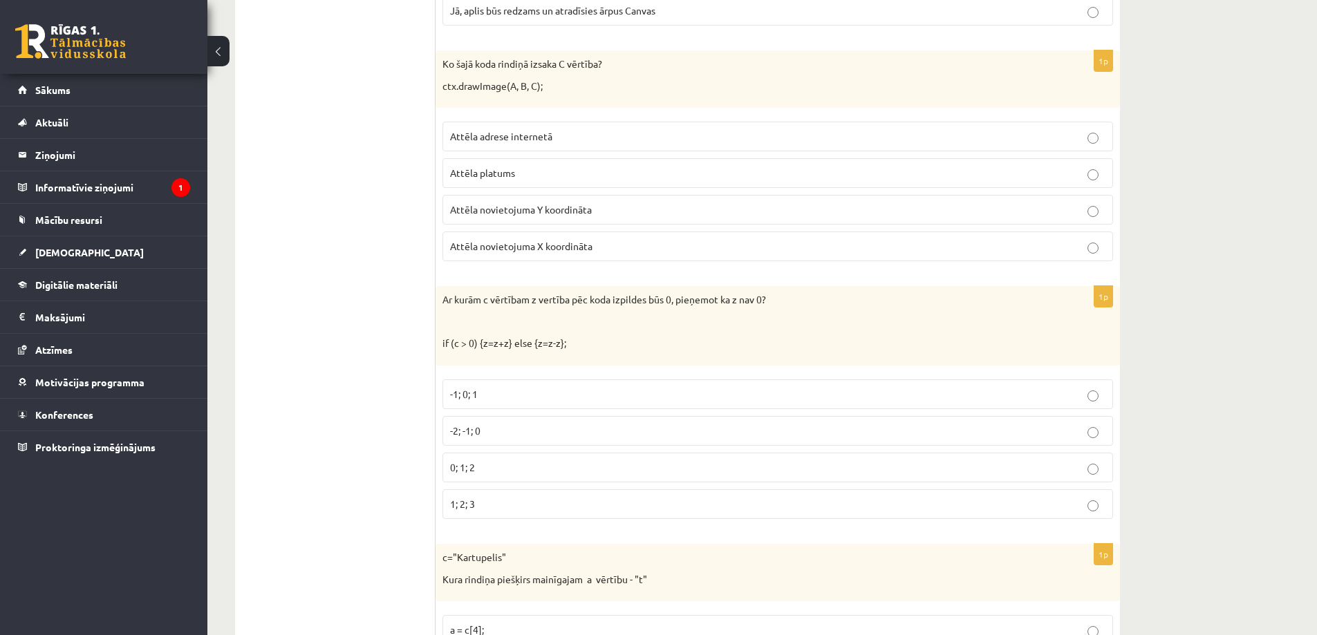
scroll to position [5579, 0]
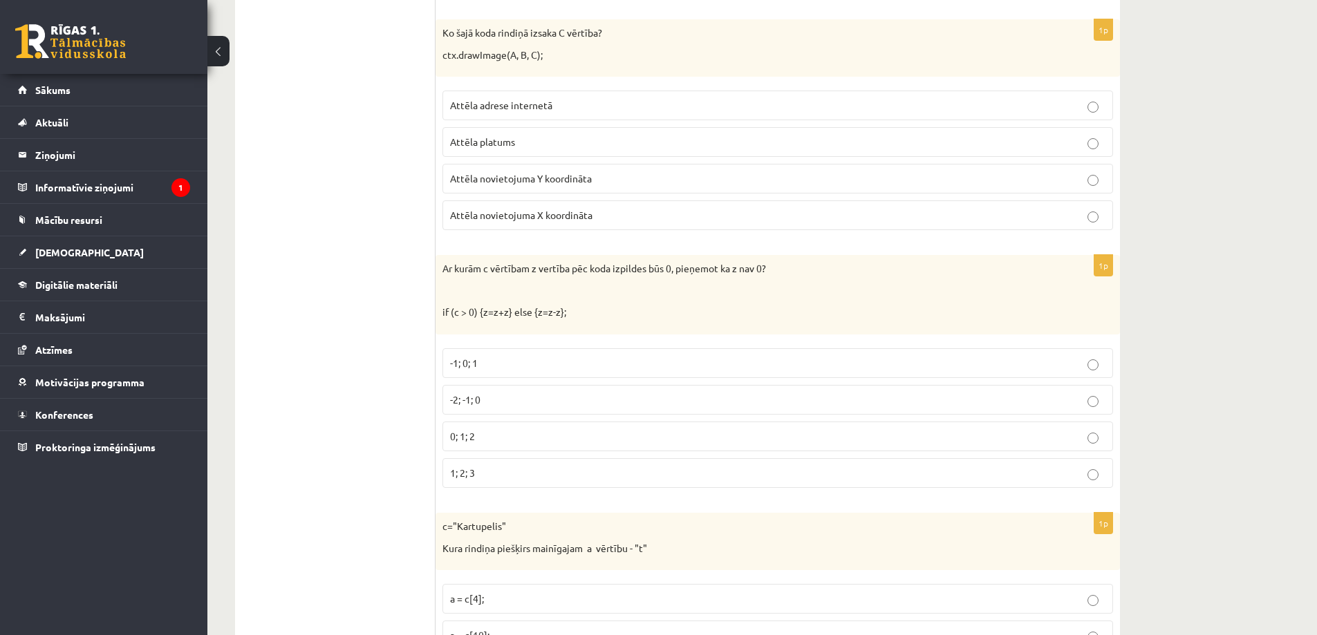
click at [494, 400] on p "-2; -1; 0" at bounding box center [777, 400] width 655 height 15
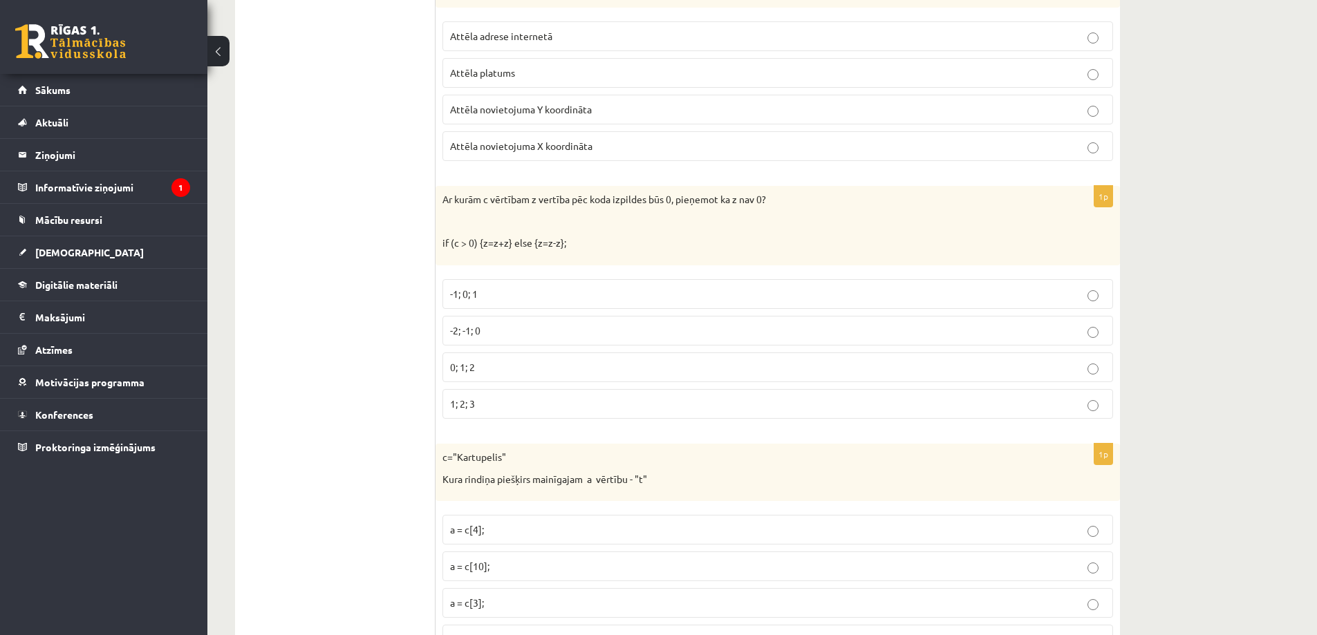
scroll to position [5718, 0]
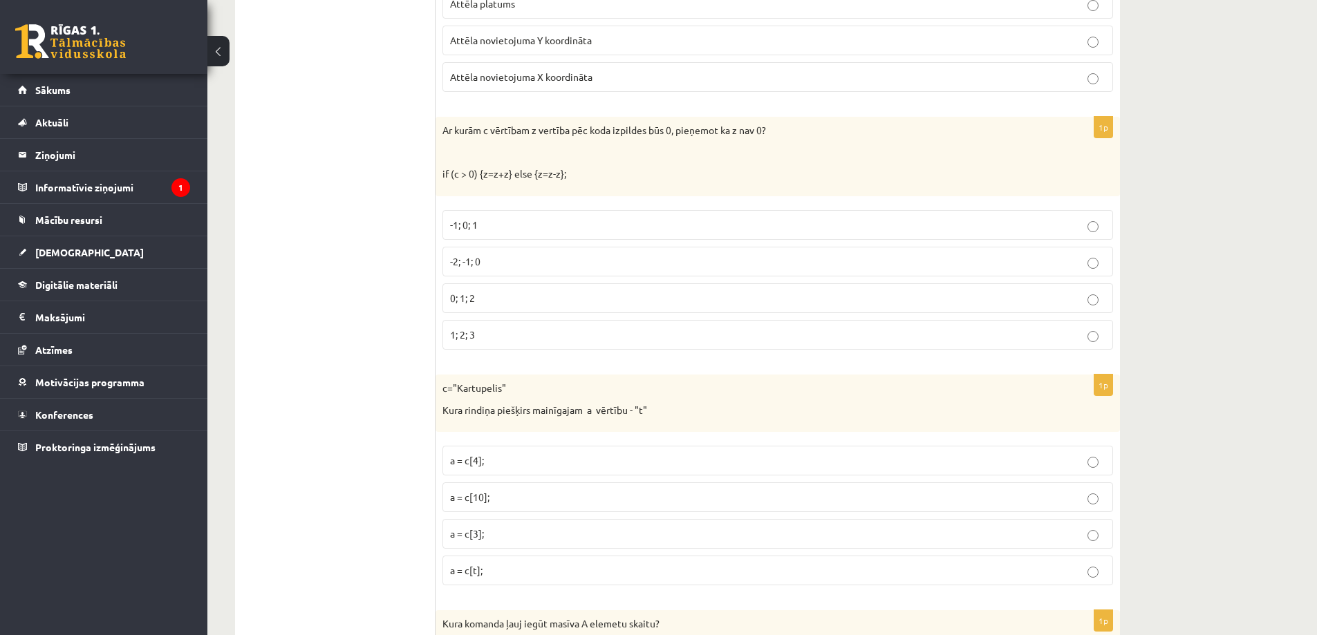
click at [503, 468] on p "a = c[4];" at bounding box center [777, 460] width 655 height 15
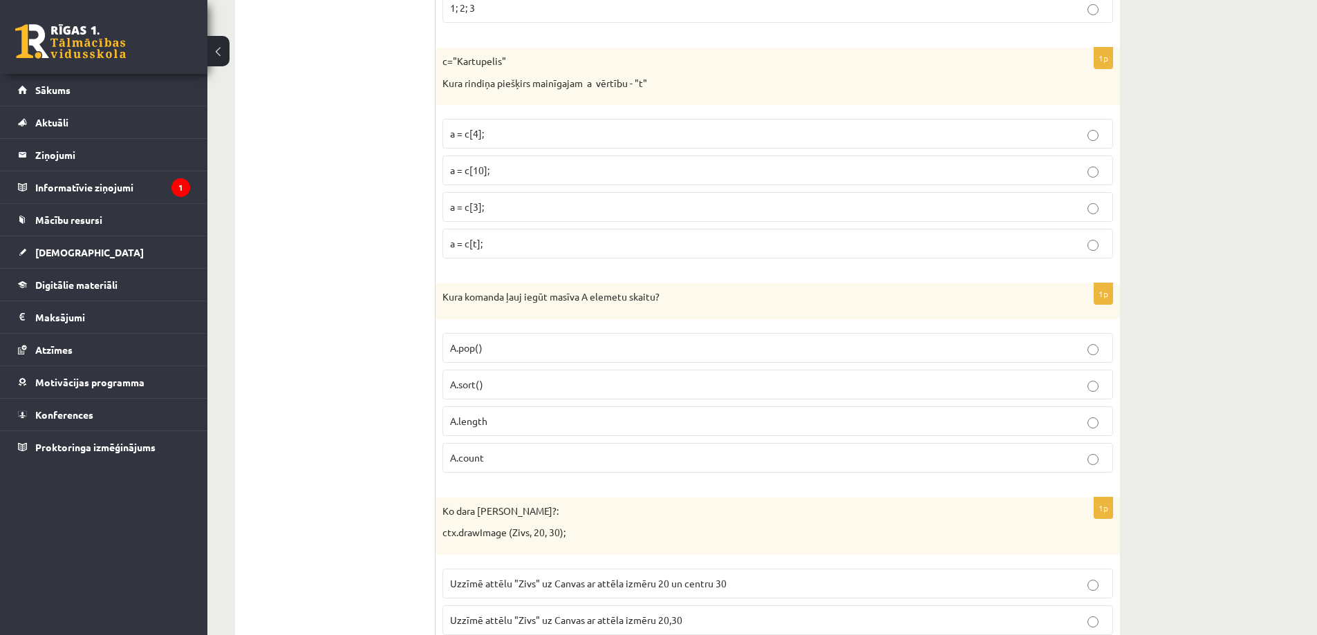
scroll to position [6063, 0]
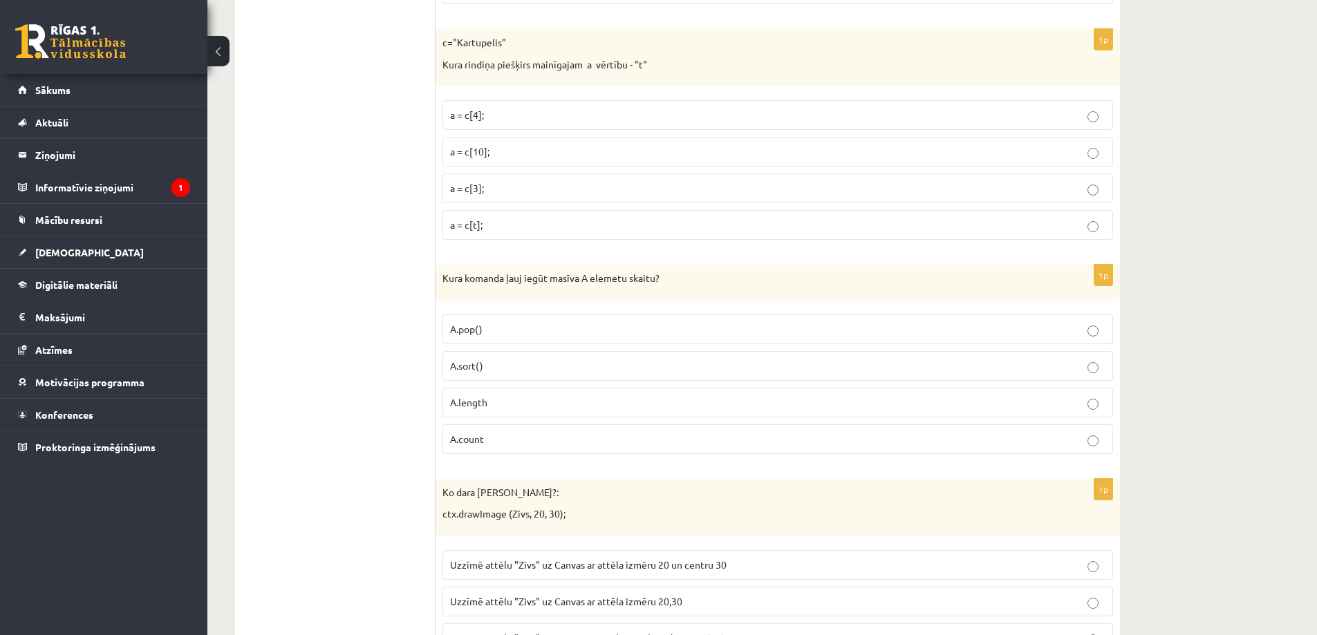
click at [505, 404] on p "A.length" at bounding box center [777, 402] width 655 height 15
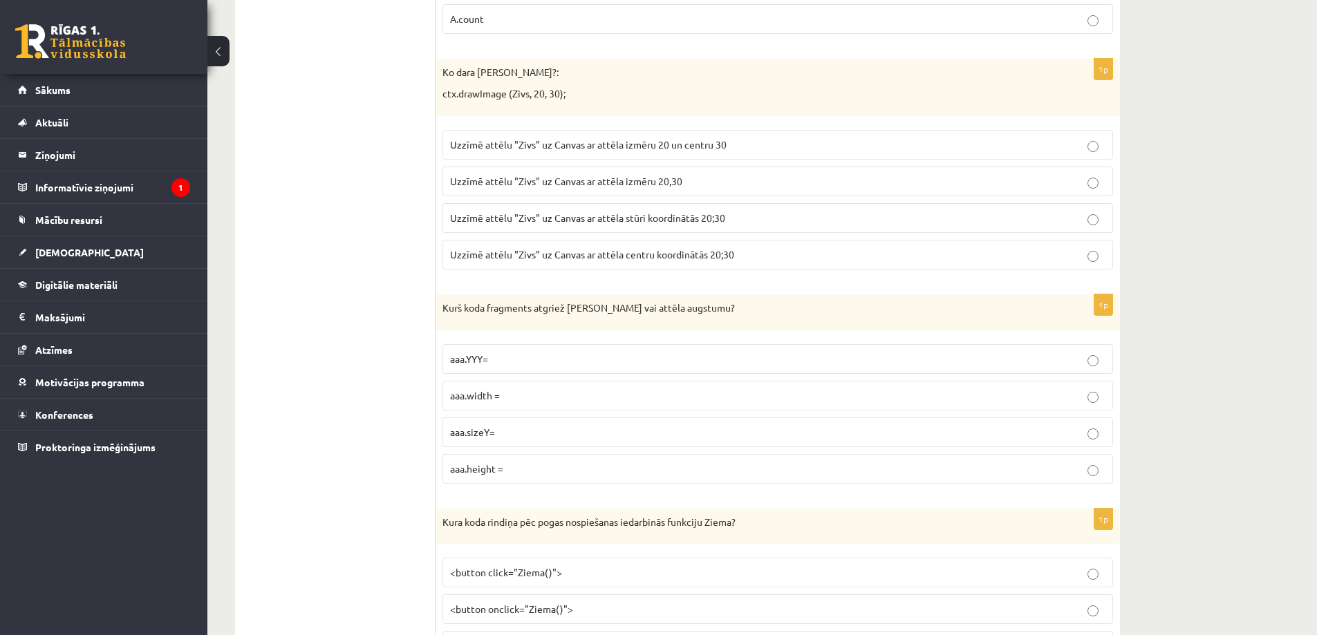
scroll to position [6409, 0]
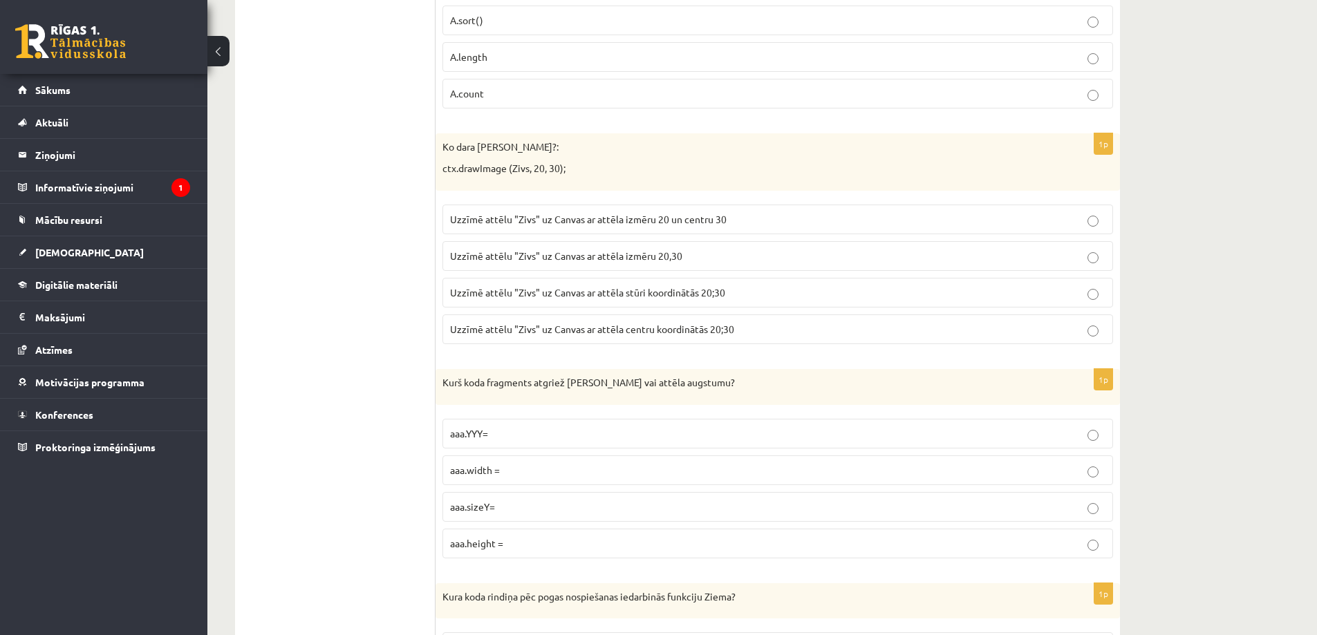
click at [543, 296] on span "Uzzīmē attēlu "Zivs" uz Canvas ar attēla stūri koordinātās 20;30" at bounding box center [587, 292] width 275 height 12
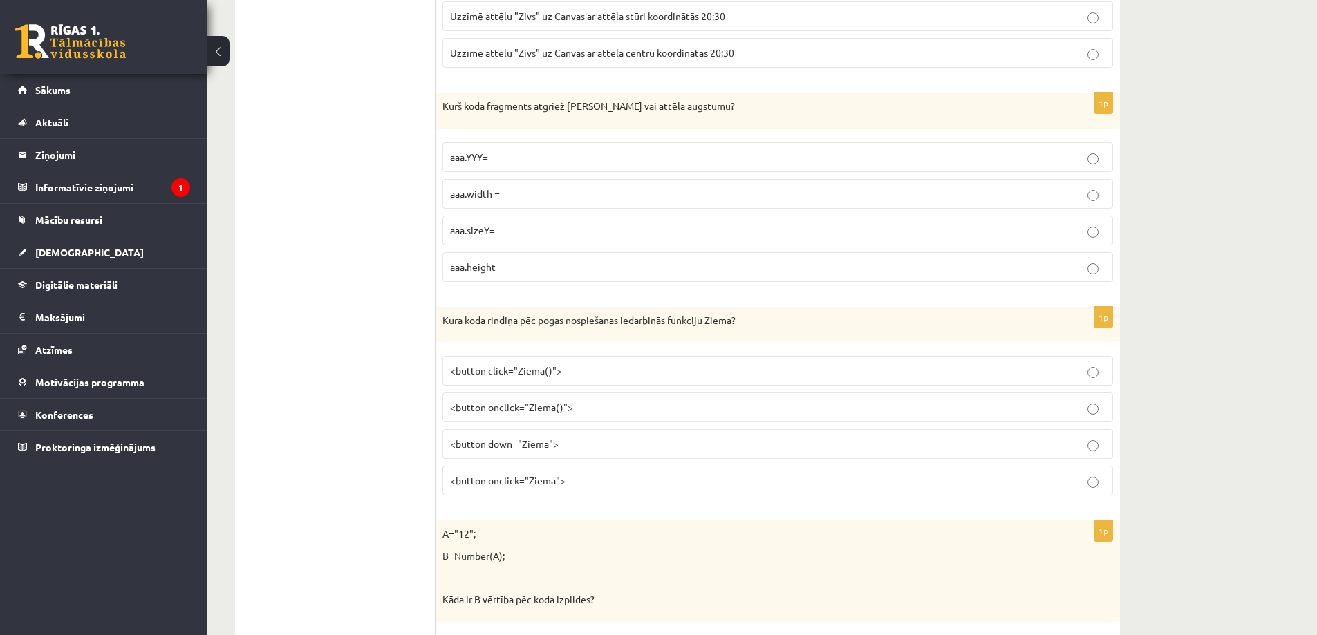
scroll to position [6754, 0]
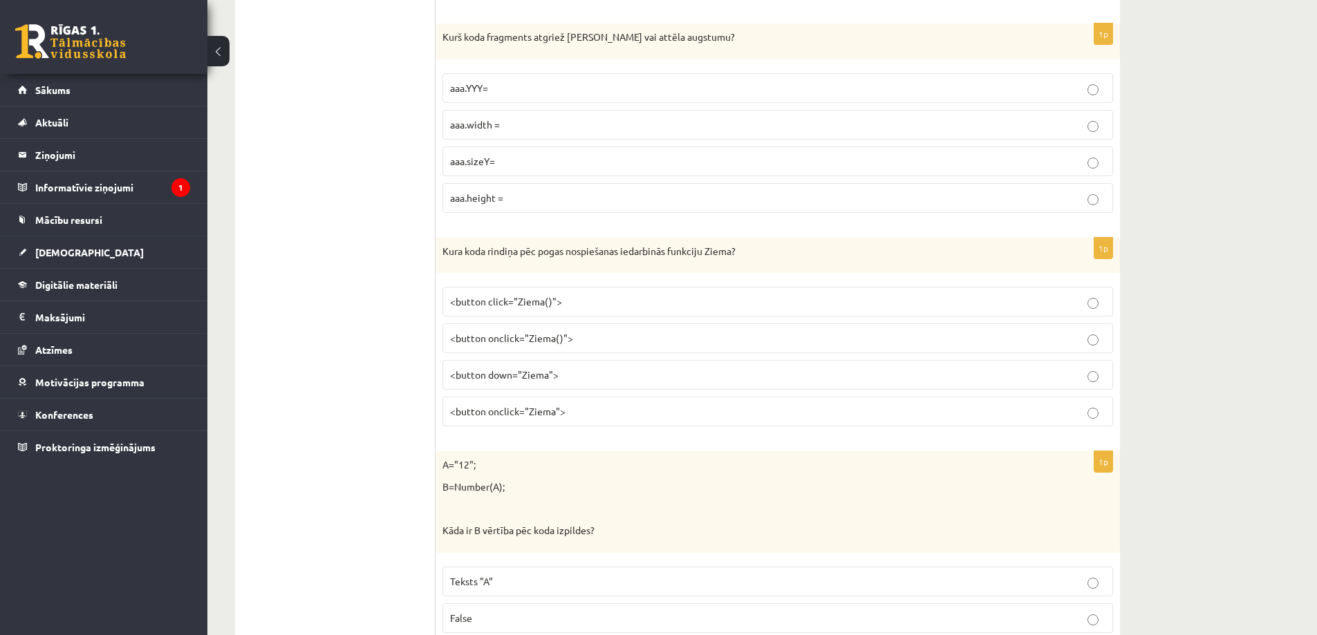
click at [532, 201] on p "aaa.height =" at bounding box center [777, 198] width 655 height 15
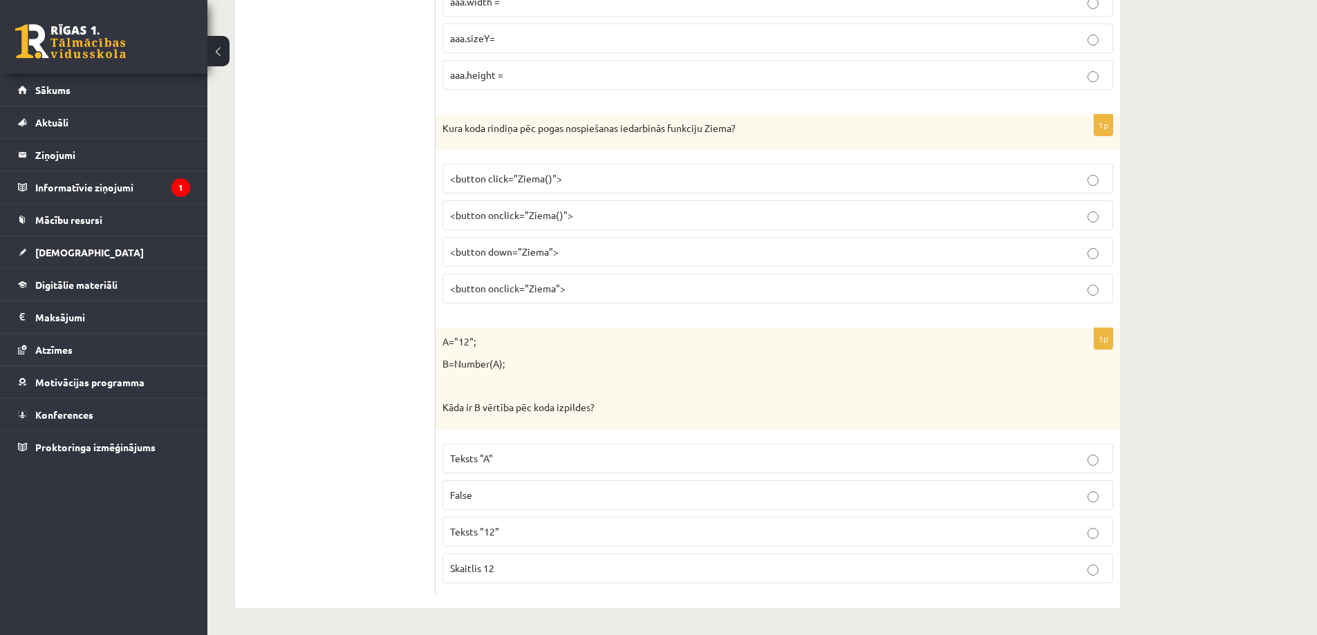
scroll to position [6879, 0]
click at [522, 572] on p "Skaitlis 12" at bounding box center [777, 568] width 655 height 15
click at [542, 209] on span "<button onclick="Ziema()">" at bounding box center [511, 214] width 123 height 12
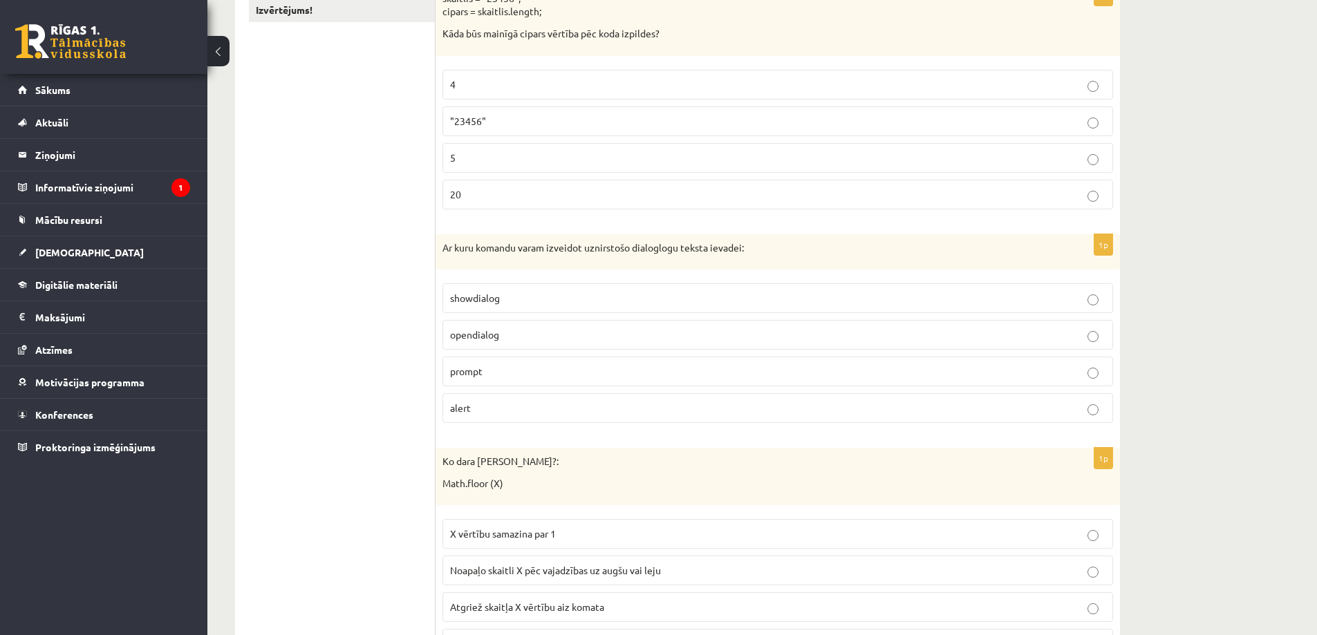
scroll to position [0, 0]
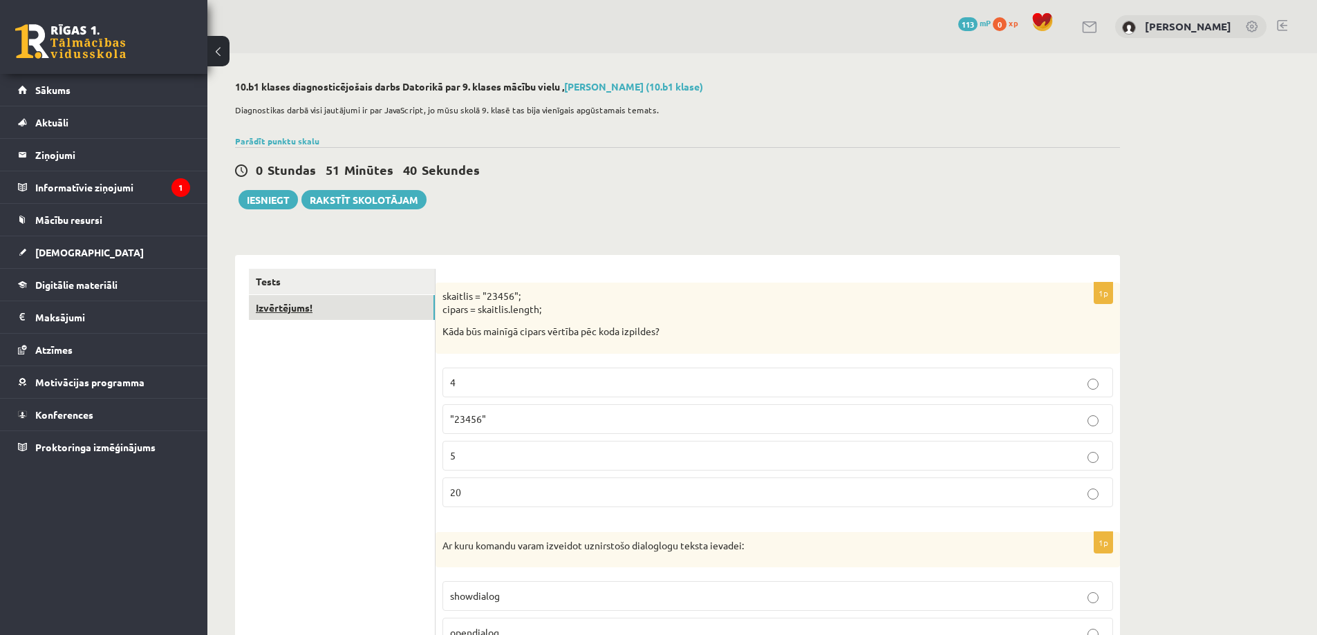
click at [335, 303] on link "Izvērtējums!" at bounding box center [342, 308] width 186 height 26
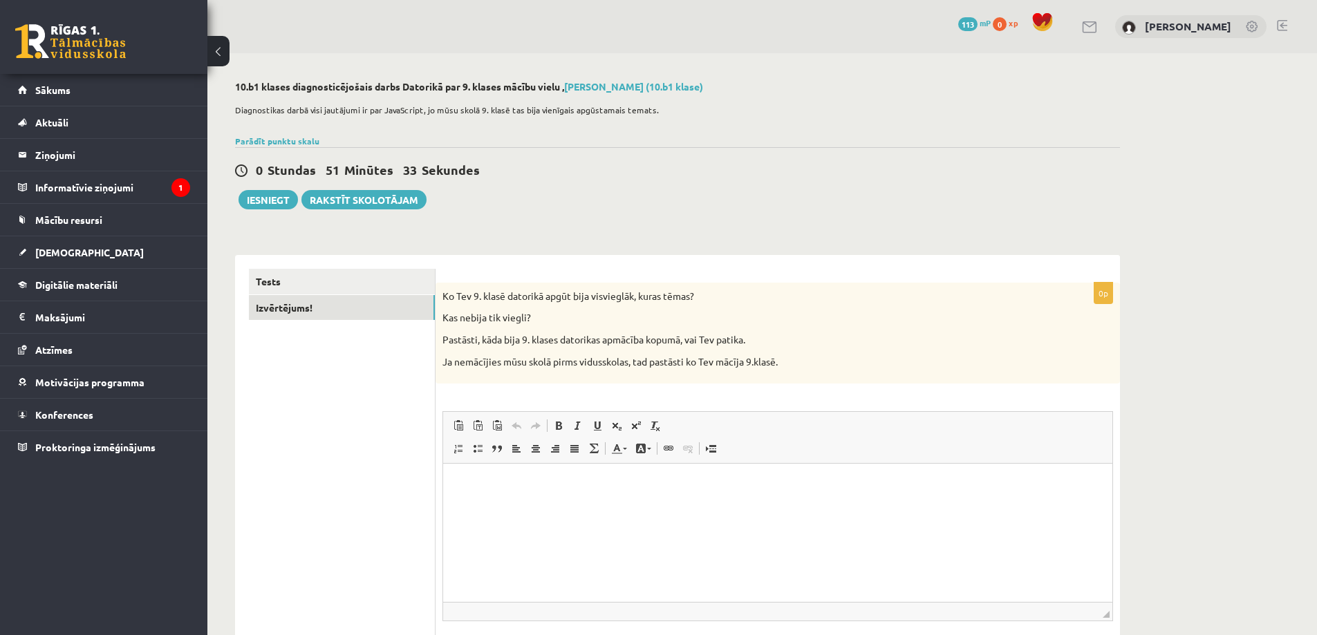
click at [535, 488] on p "Bagātinātā teksta redaktors, wiswyg-editor-user-answer-47025054758420" at bounding box center [777, 485] width 641 height 15
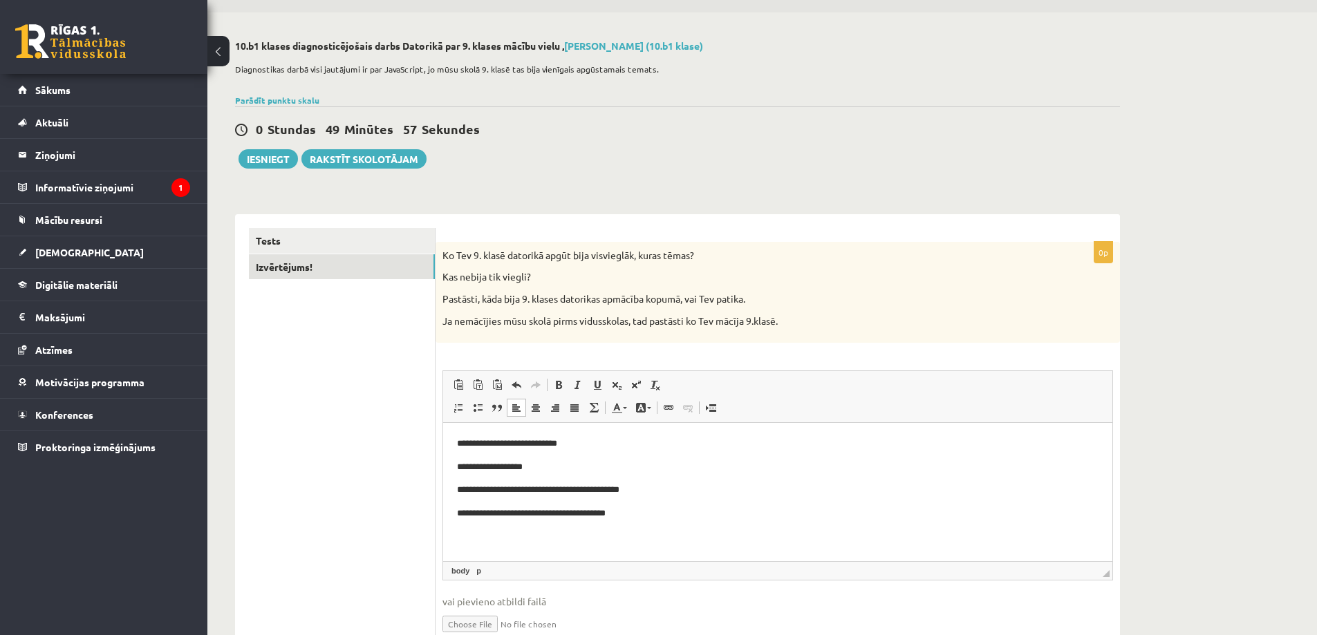
scroll to position [106, 0]
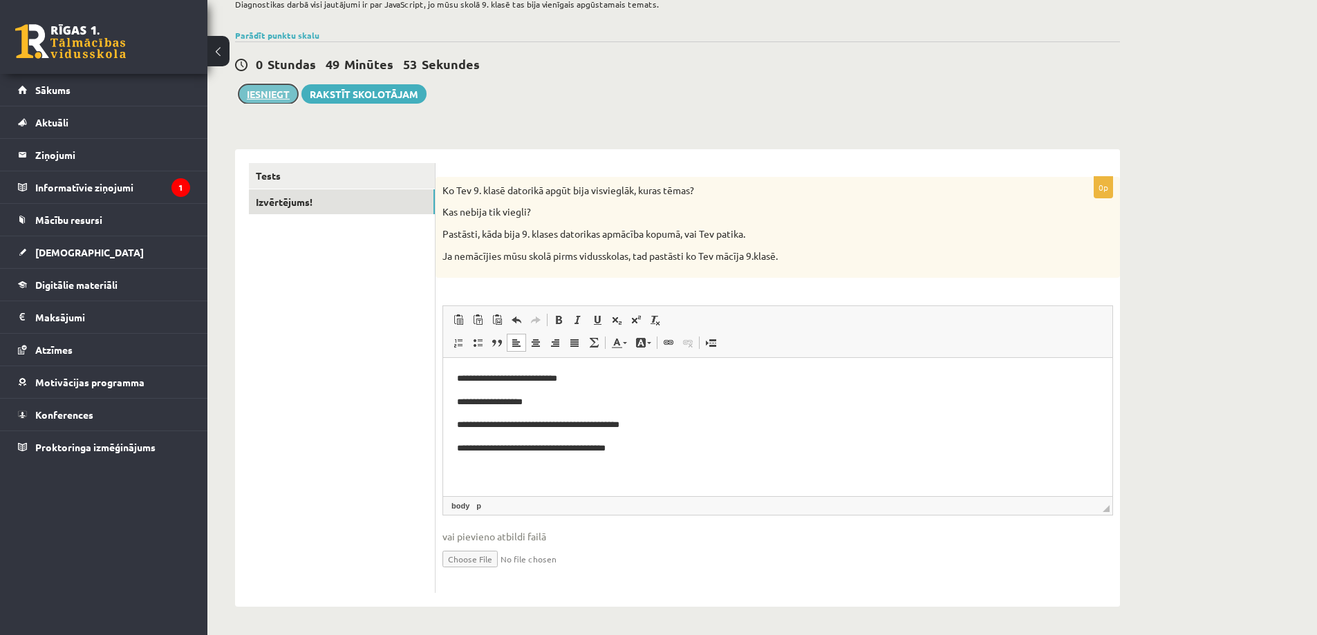
click at [281, 94] on button "Iesniegt" at bounding box center [267, 93] width 59 height 19
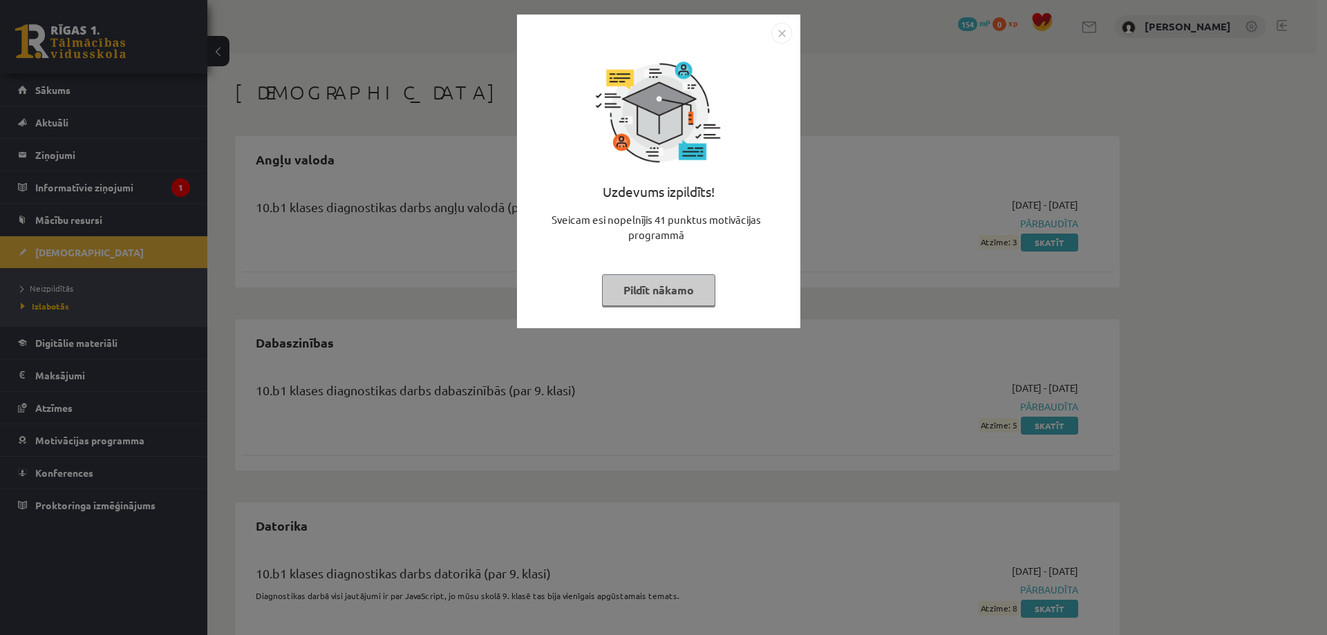
click at [784, 35] on img "Close" at bounding box center [781, 33] width 21 height 21
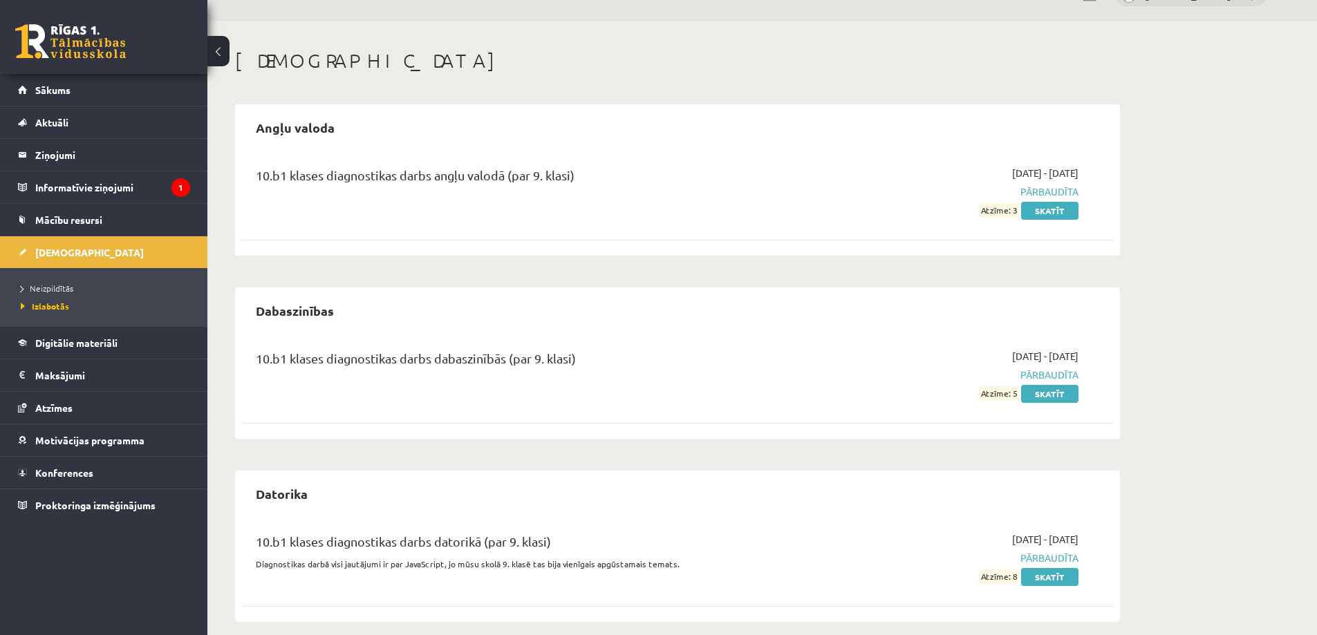
scroll to position [46, 0]
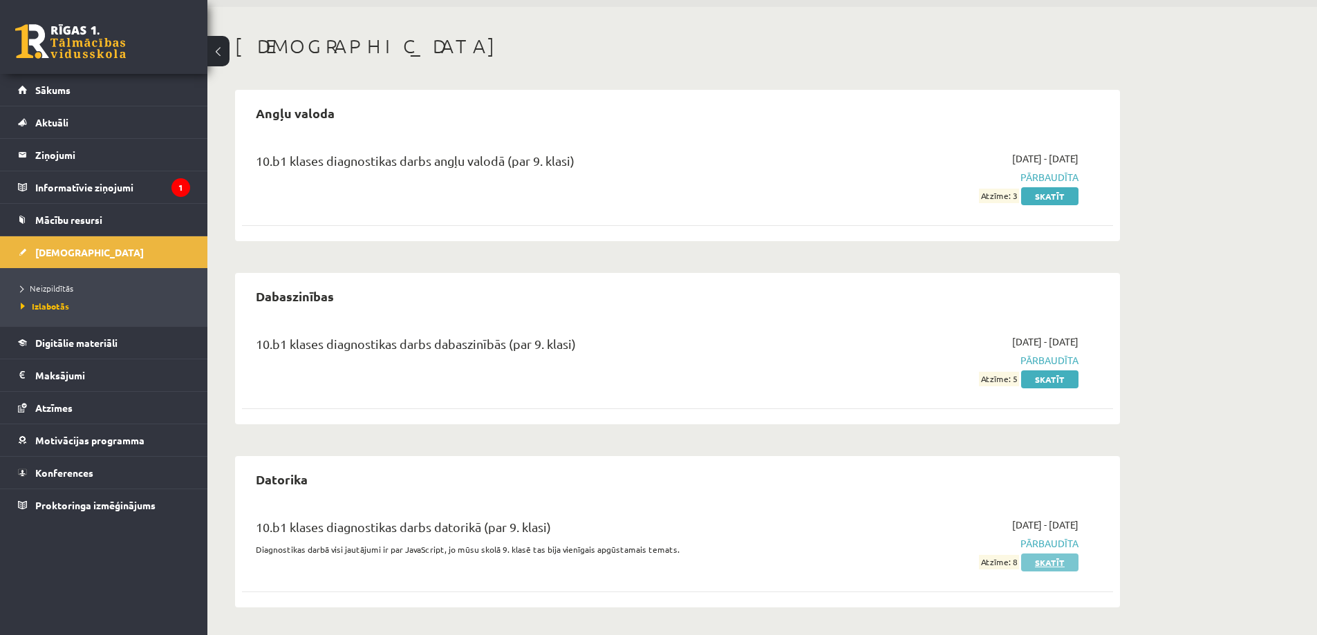
click at [1042, 563] on link "Skatīt" at bounding box center [1049, 563] width 57 height 18
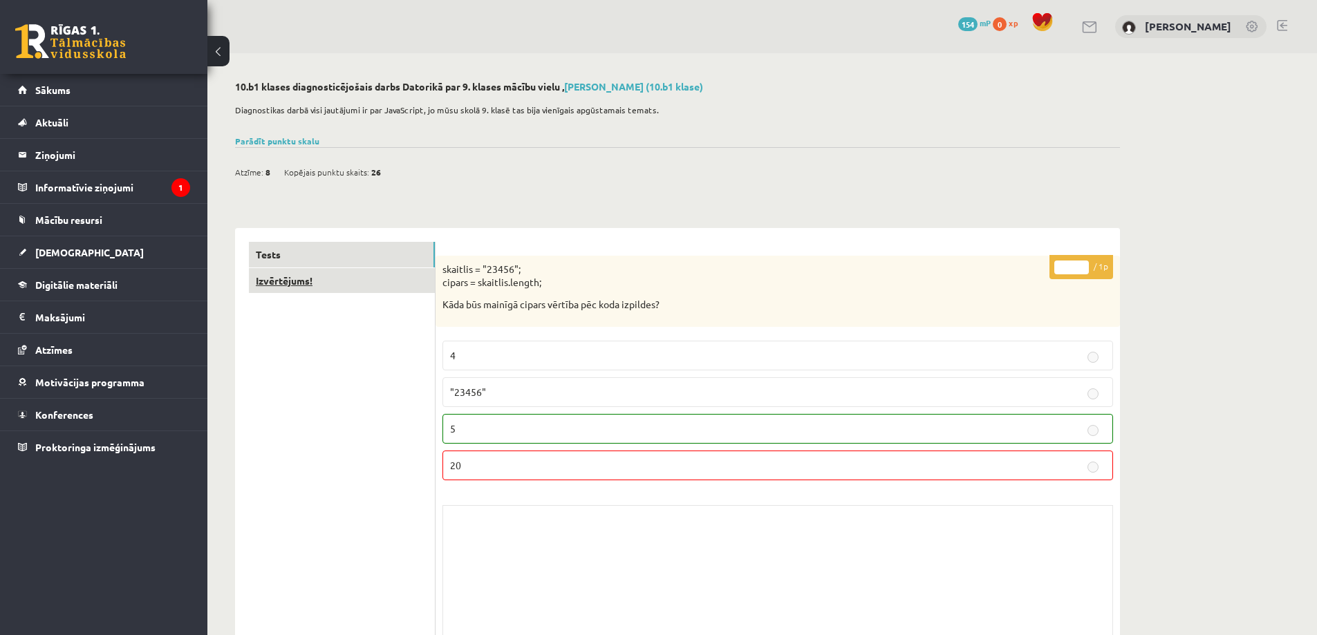
click at [273, 281] on link "Izvērtējums!" at bounding box center [342, 281] width 186 height 26
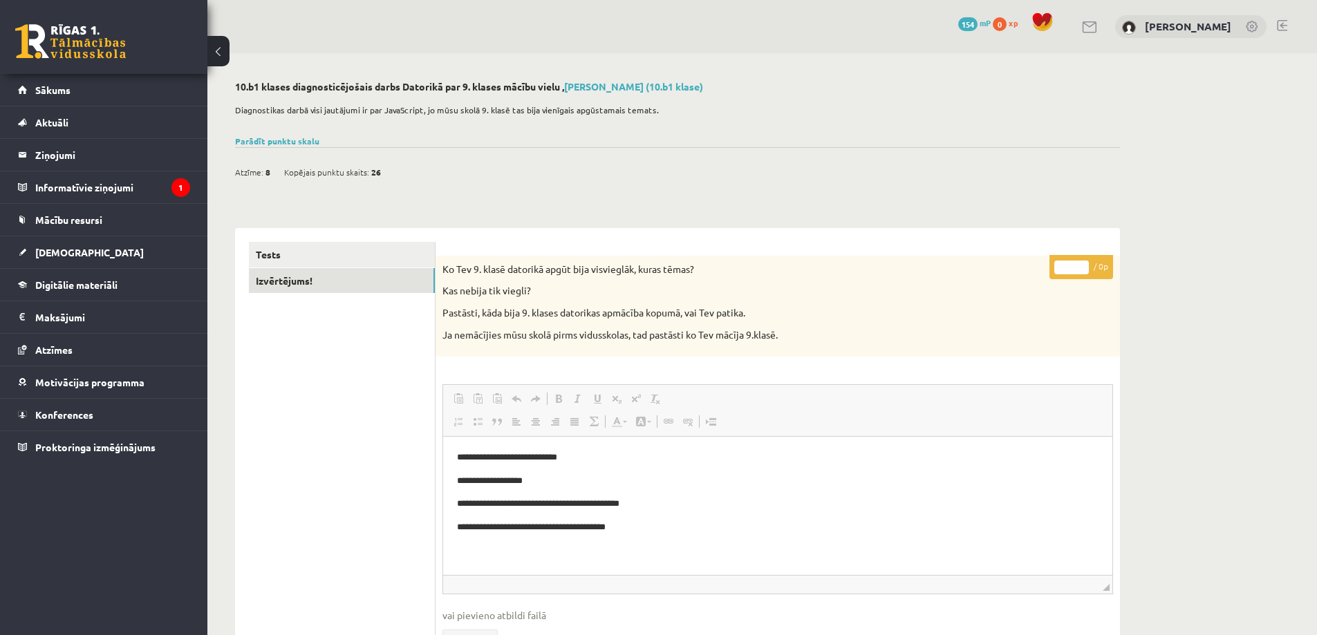
click at [220, 52] on button at bounding box center [218, 51] width 22 height 30
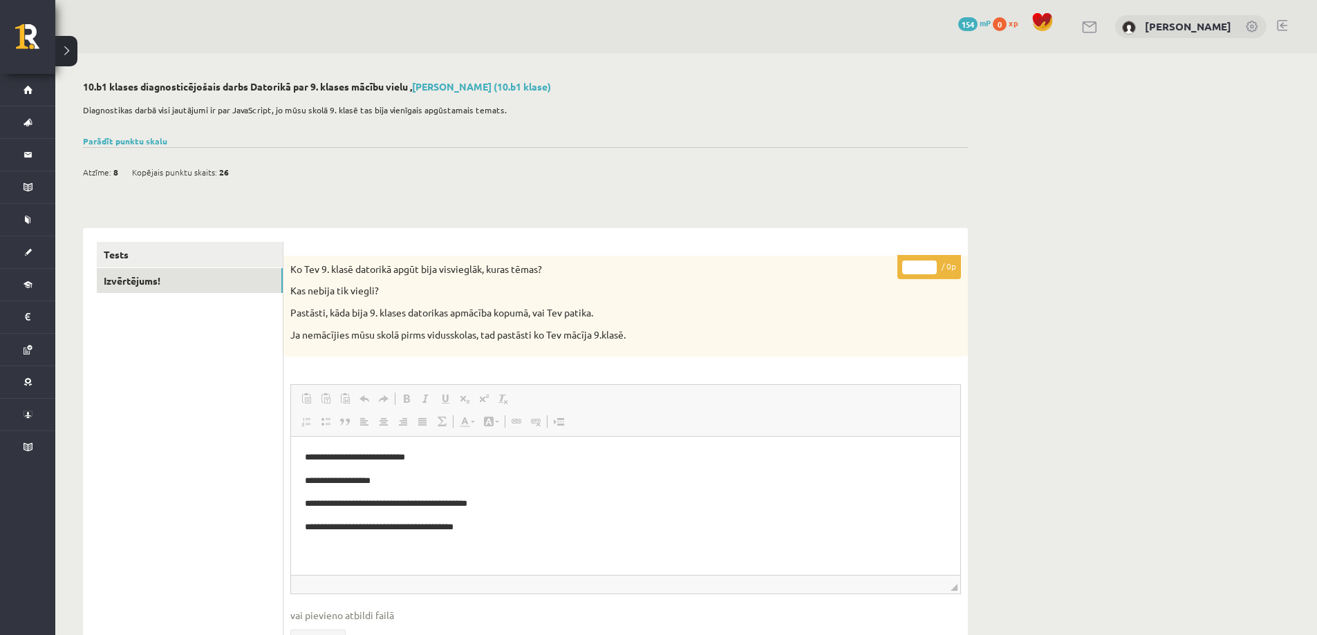
click at [59, 52] on button at bounding box center [66, 51] width 22 height 30
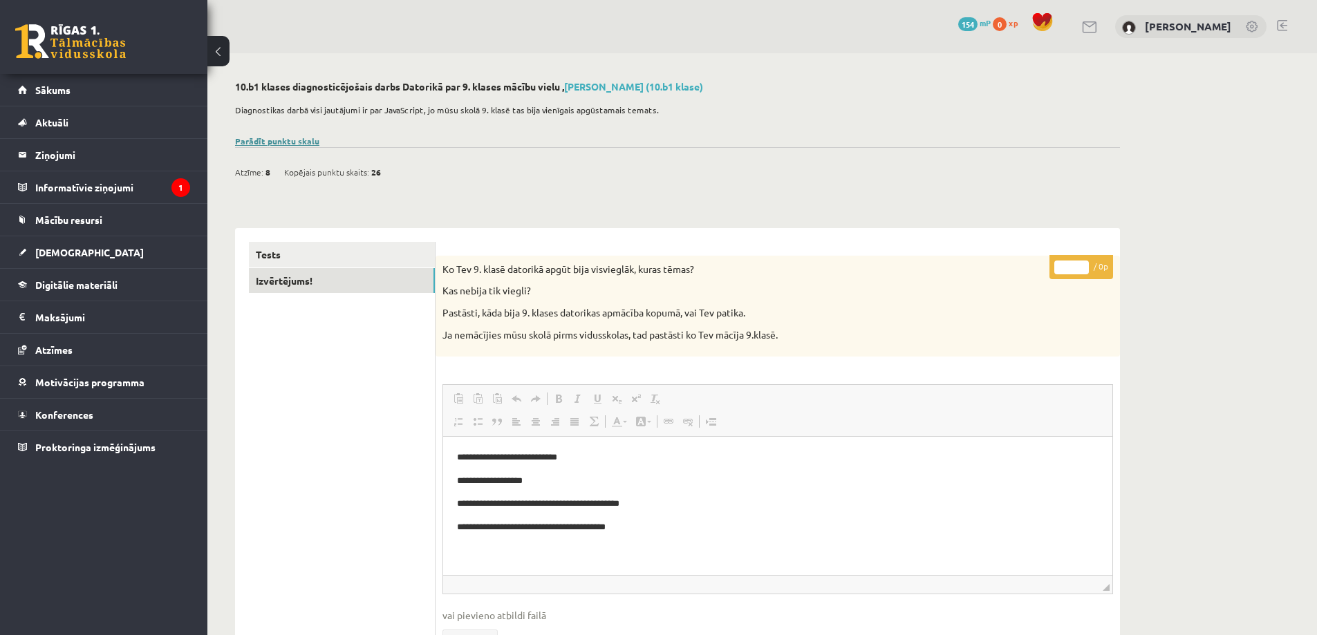
click at [294, 138] on link "Parādīt punktu skalu" at bounding box center [277, 140] width 84 height 11
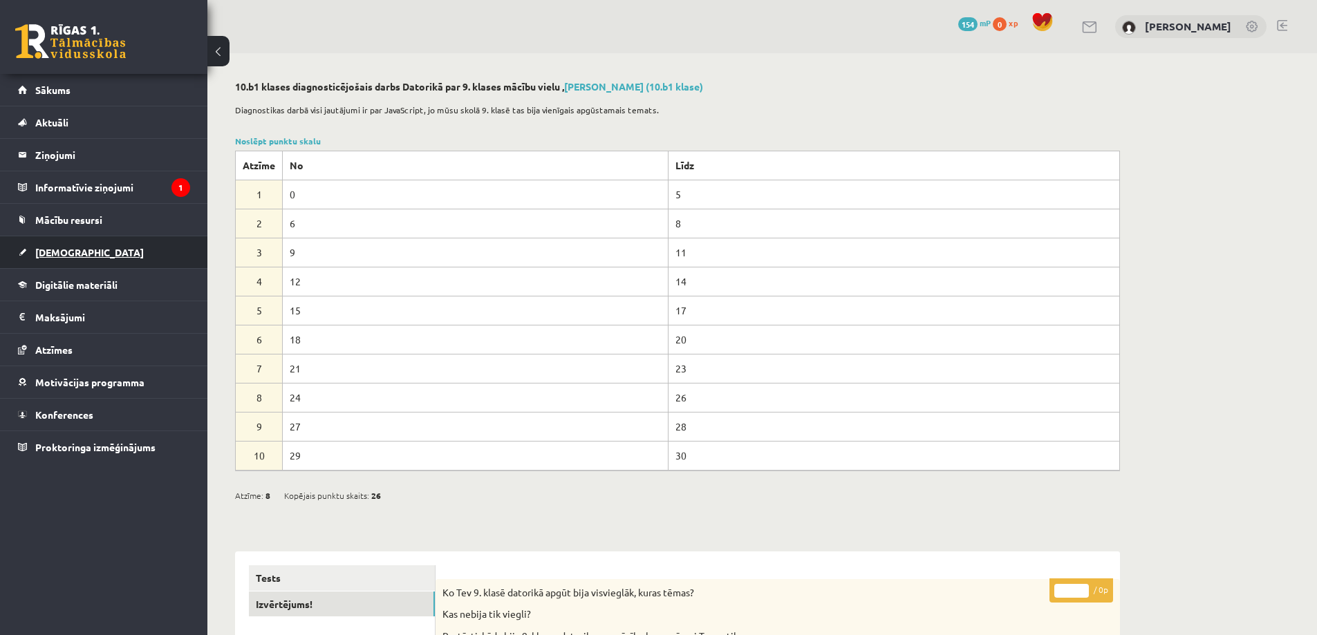
click at [58, 259] on link "[DEMOGRAPHIC_DATA]" at bounding box center [104, 252] width 172 height 32
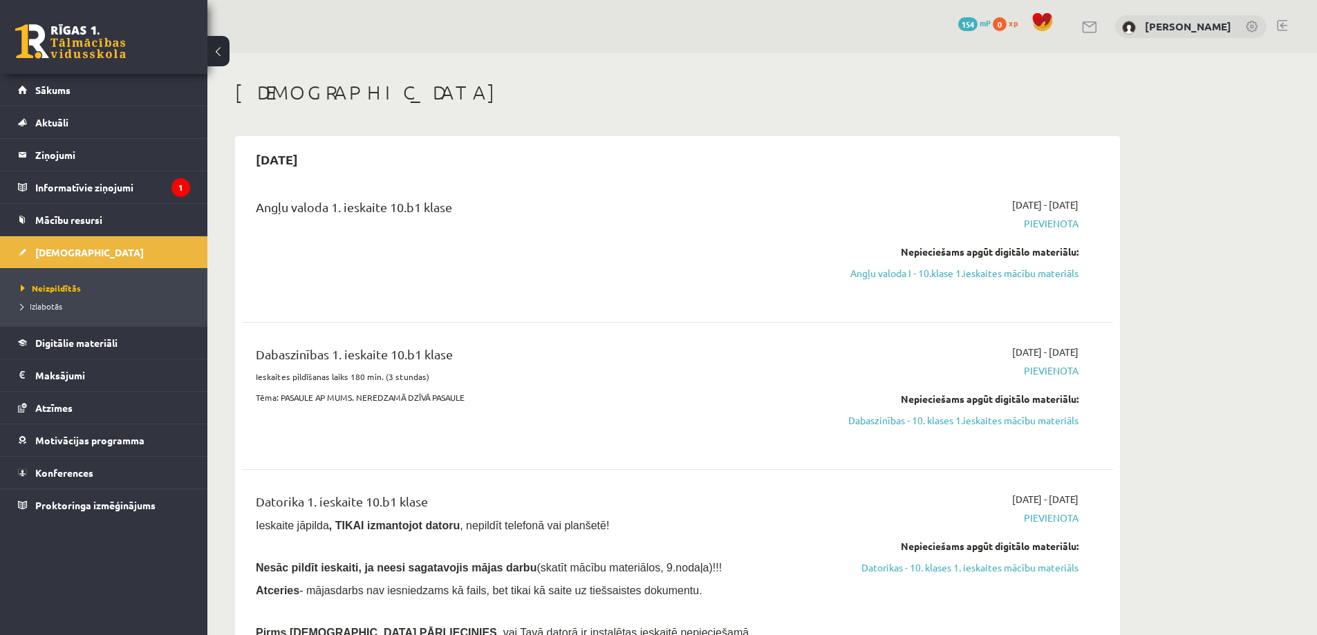
scroll to position [69, 0]
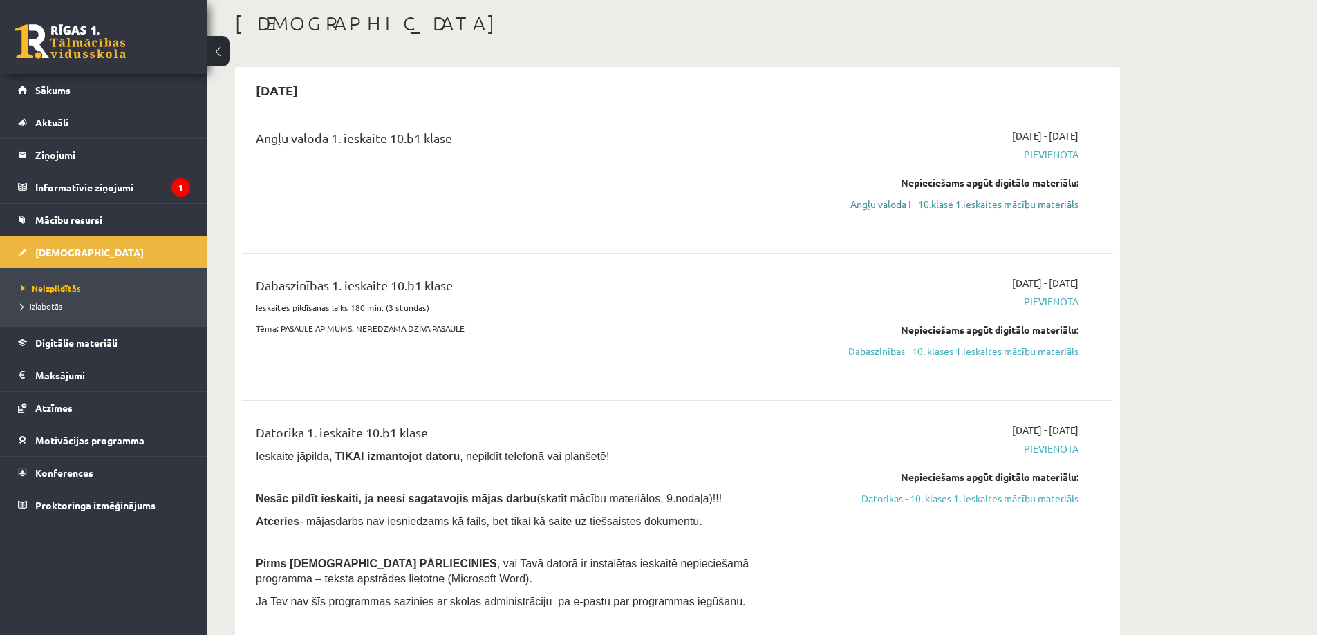
click at [996, 203] on link "Angļu valoda I - 10.klase 1.ieskaites mācību materiāls" at bounding box center [948, 204] width 261 height 15
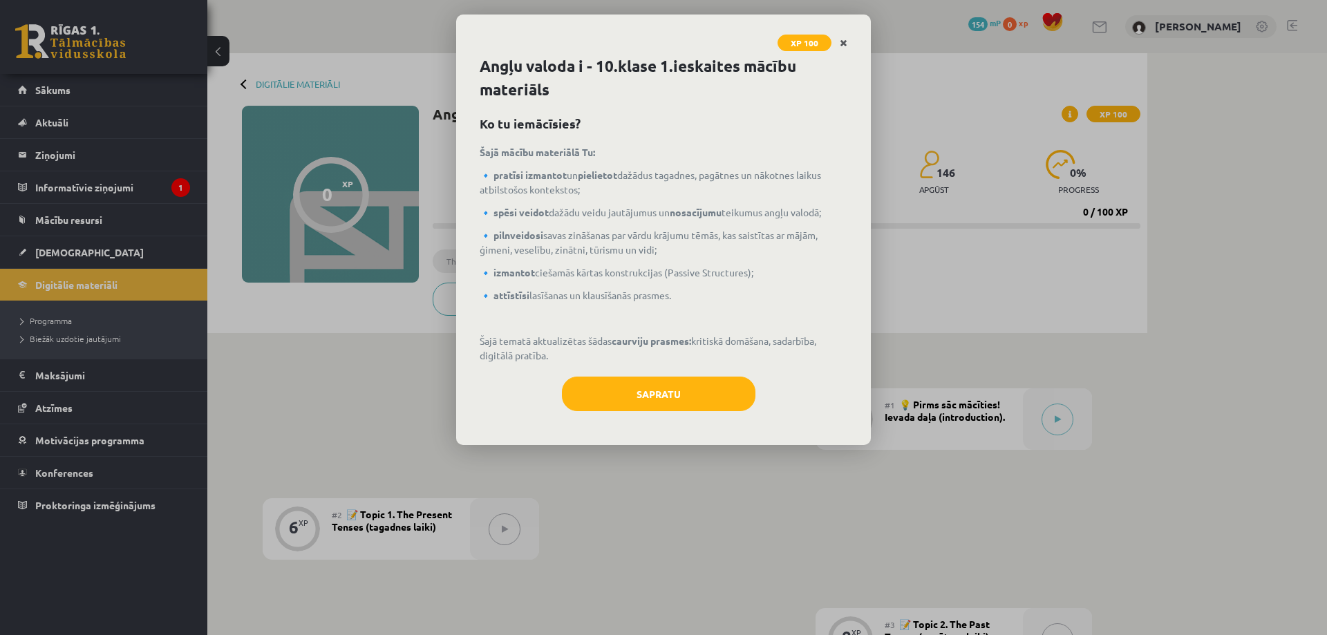
click at [845, 41] on icon "Close" at bounding box center [844, 44] width 8 height 10
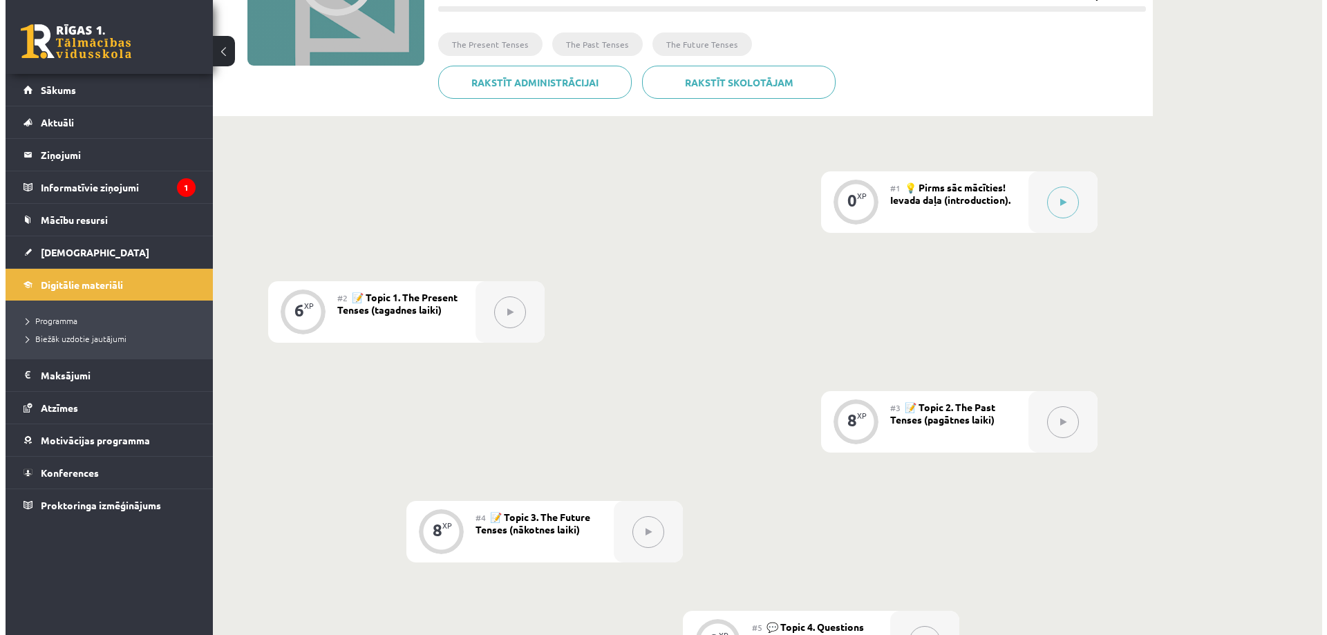
scroll to position [207, 0]
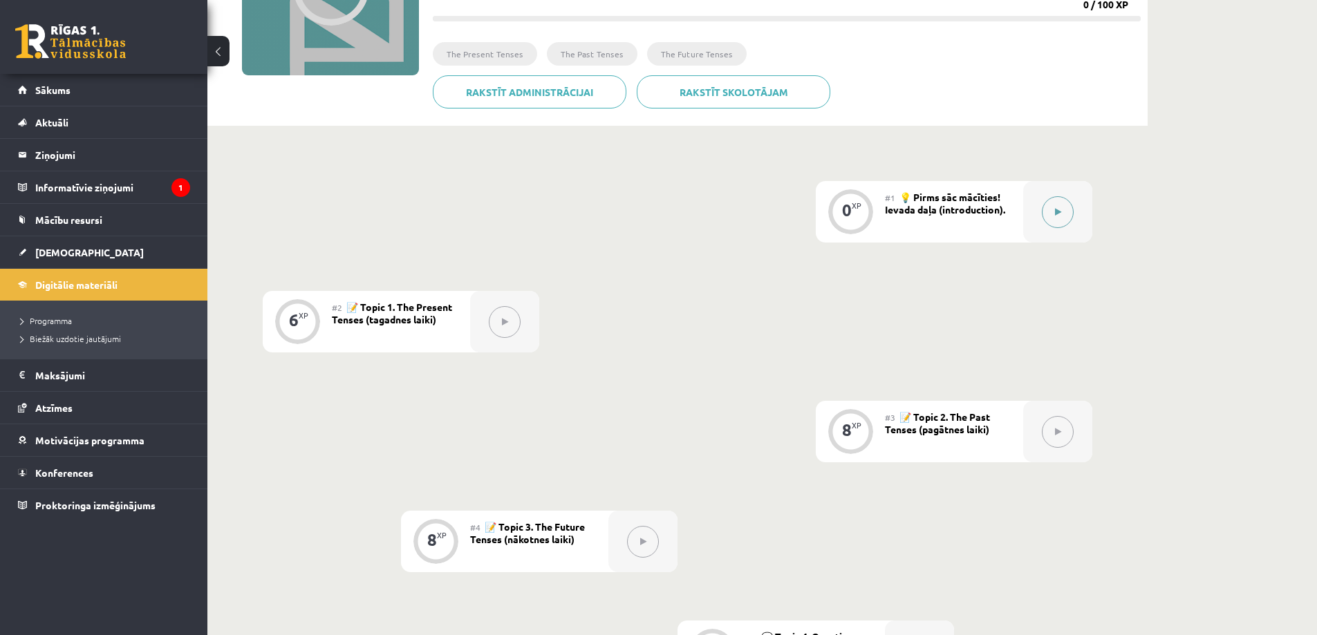
click at [1051, 211] on button at bounding box center [1058, 212] width 32 height 32
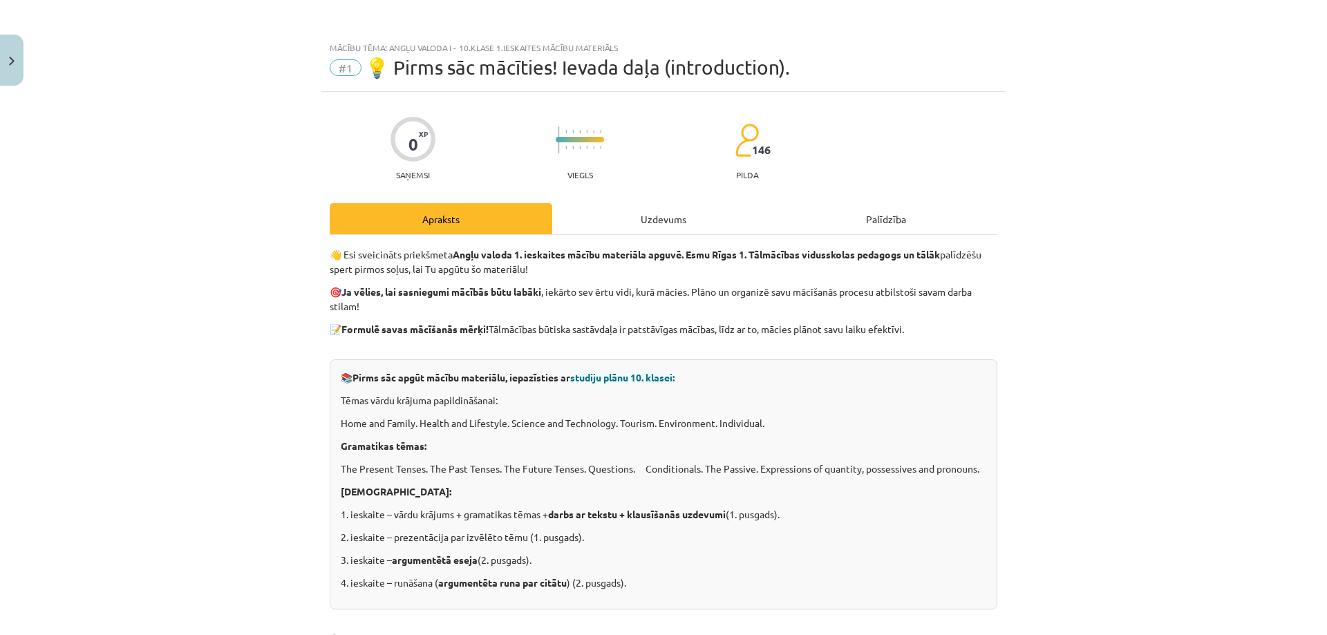
click at [614, 217] on div "Uzdevums" at bounding box center [663, 218] width 223 height 31
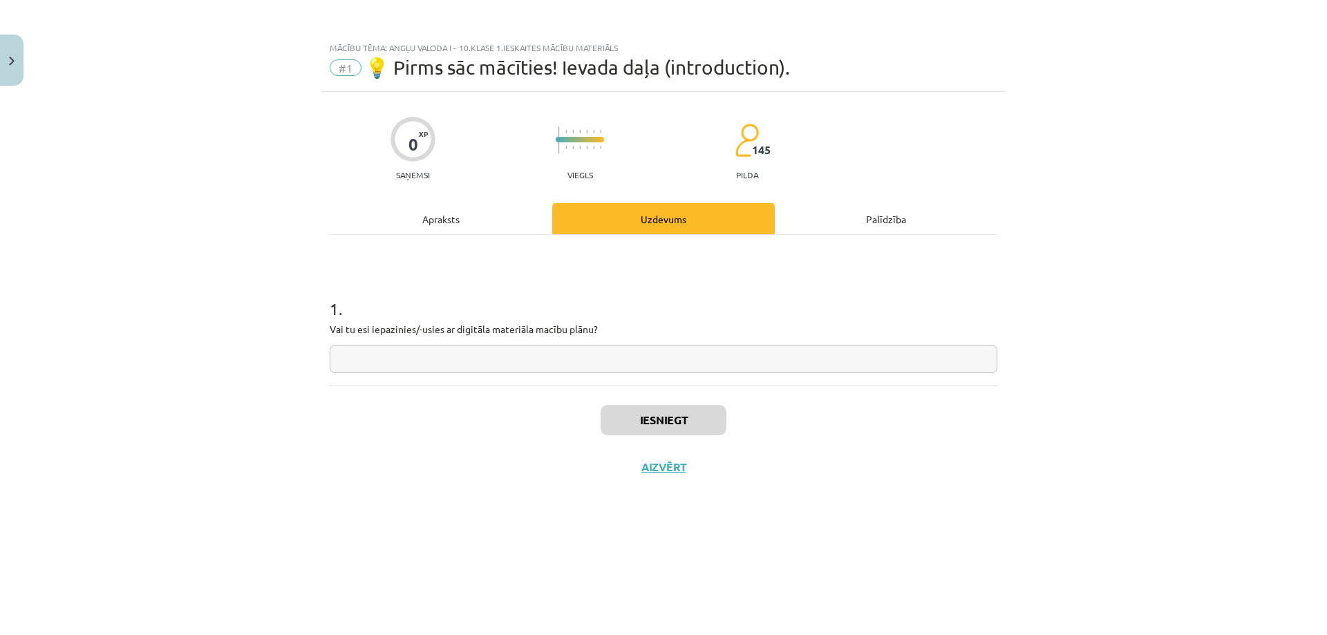
click at [489, 235] on div "1 . Vai tu esi iepazinies/-usies ar digitāla materiāla macību plānu?" at bounding box center [664, 310] width 668 height 151
click at [489, 223] on div "Apraksts" at bounding box center [441, 218] width 223 height 31
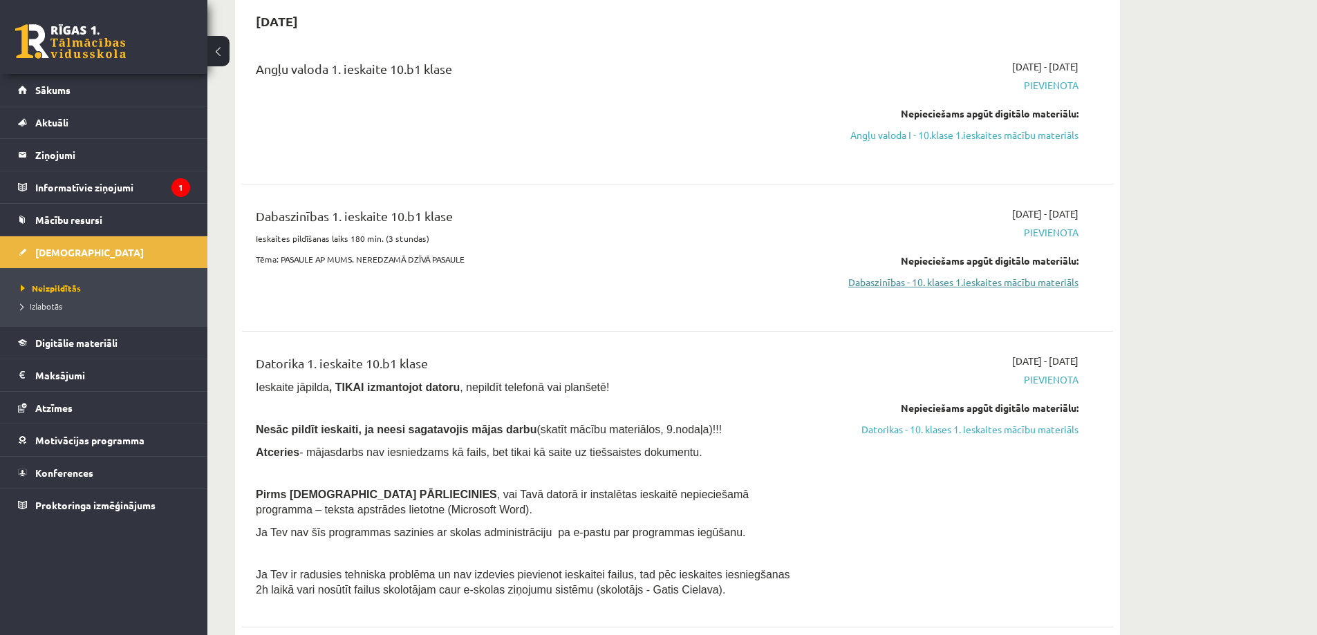
scroll to position [69, 0]
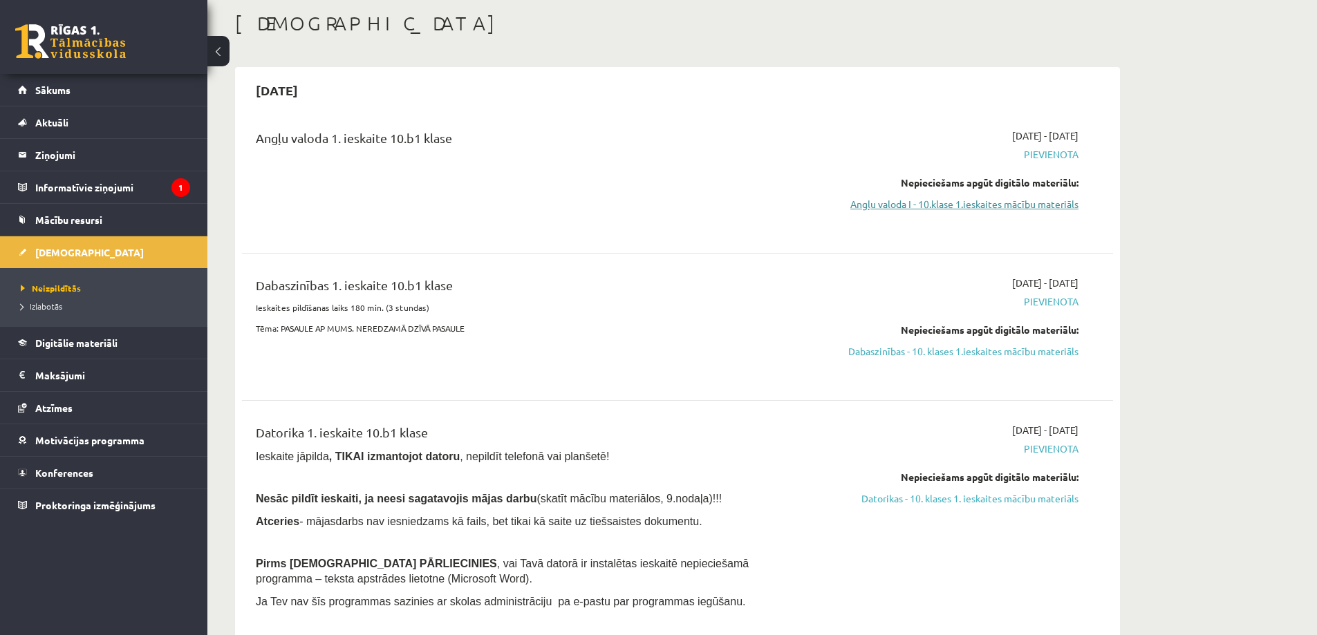
click at [1005, 207] on link "Angļu valoda I - 10.klase 1.ieskaites mācību materiāls" at bounding box center [948, 204] width 261 height 15
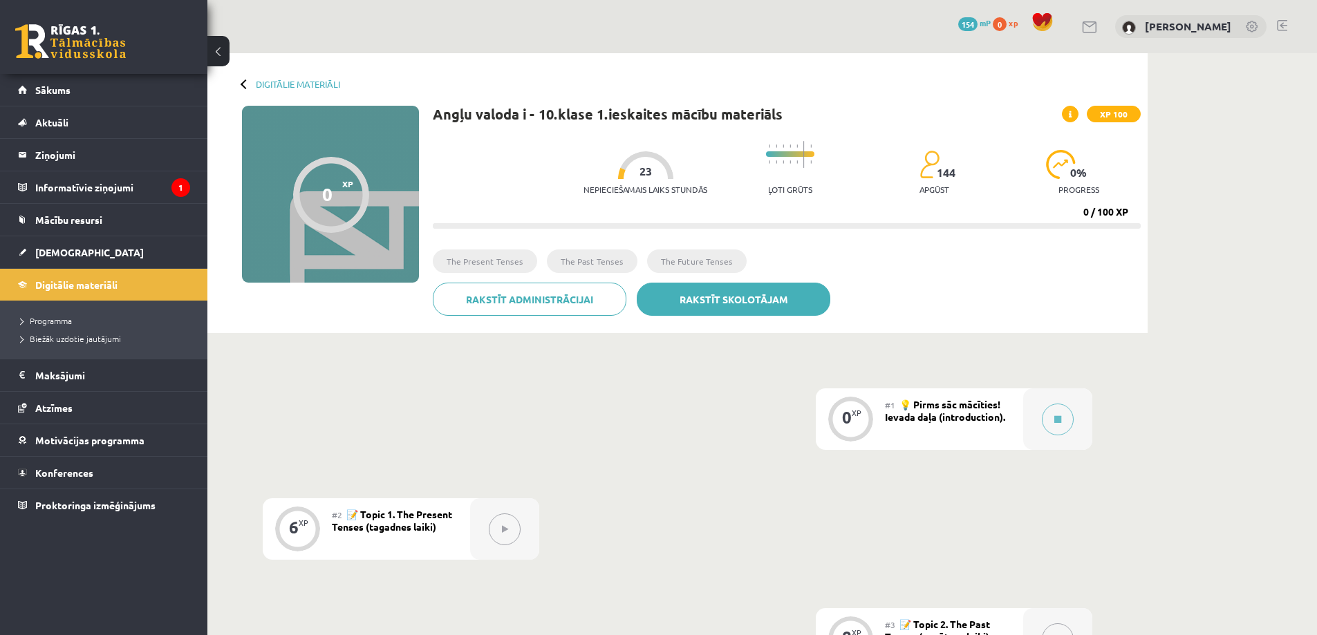
click at [669, 295] on link "Rakstīt skolotājam" at bounding box center [734, 299] width 194 height 33
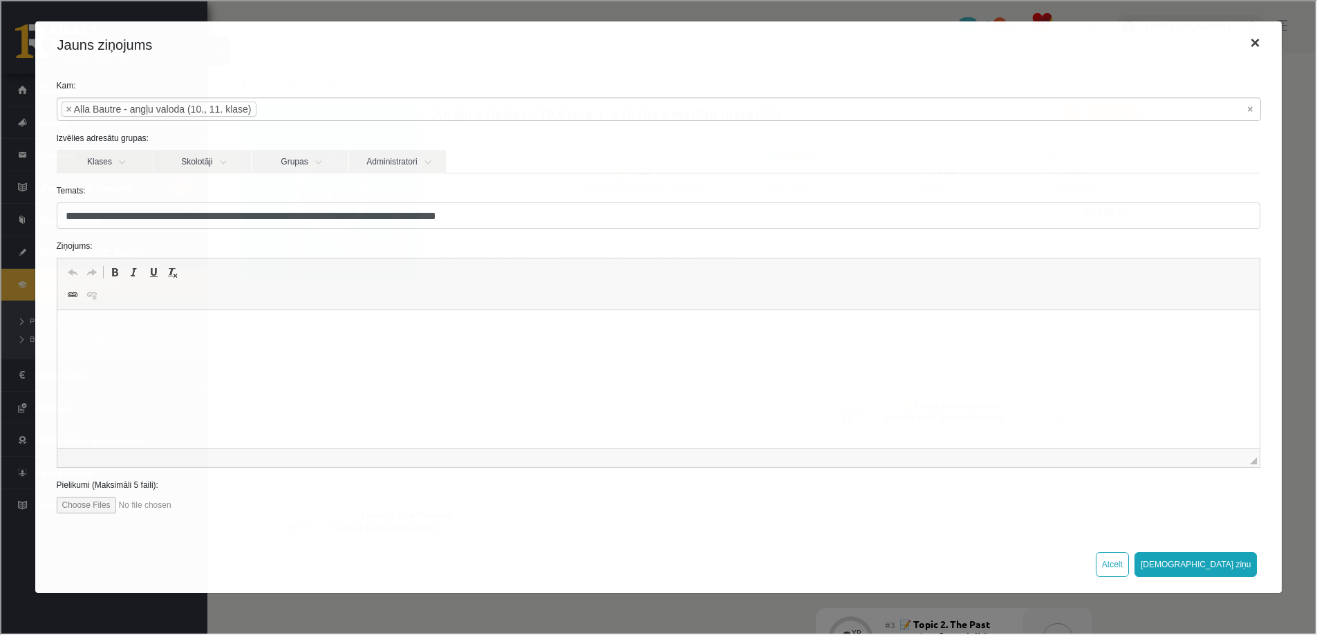
click at [1248, 45] on button "×" at bounding box center [1253, 41] width 32 height 39
